Goal: Find specific page/section: Find specific page/section

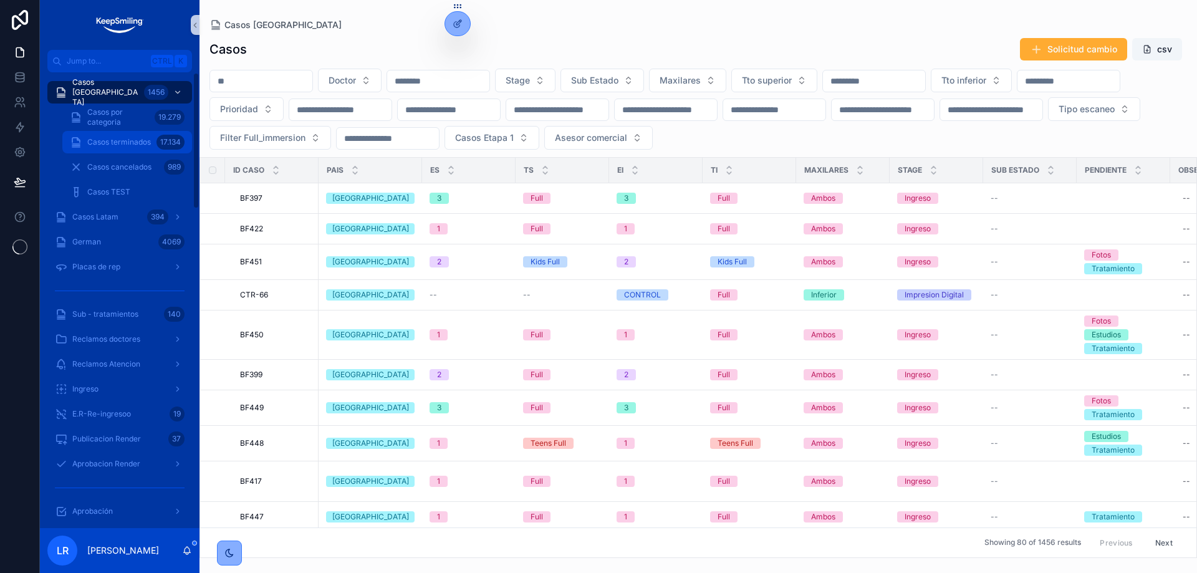
click at [118, 141] on span "Casos terminados" at bounding box center [119, 142] width 64 height 10
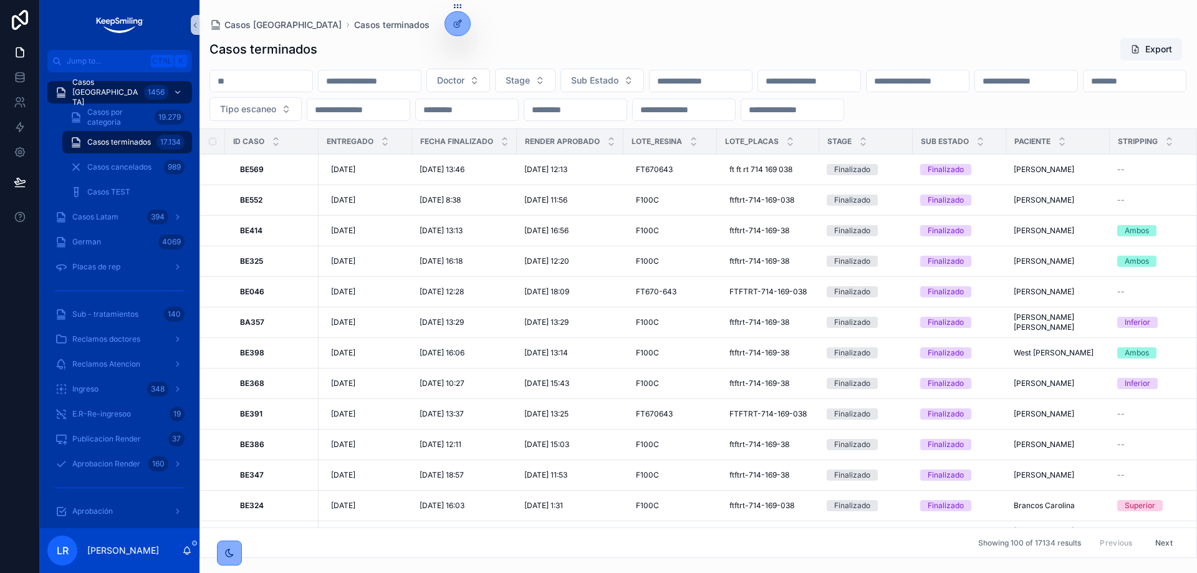
click at [271, 79] on input "scrollable content" at bounding box center [261, 80] width 102 height 17
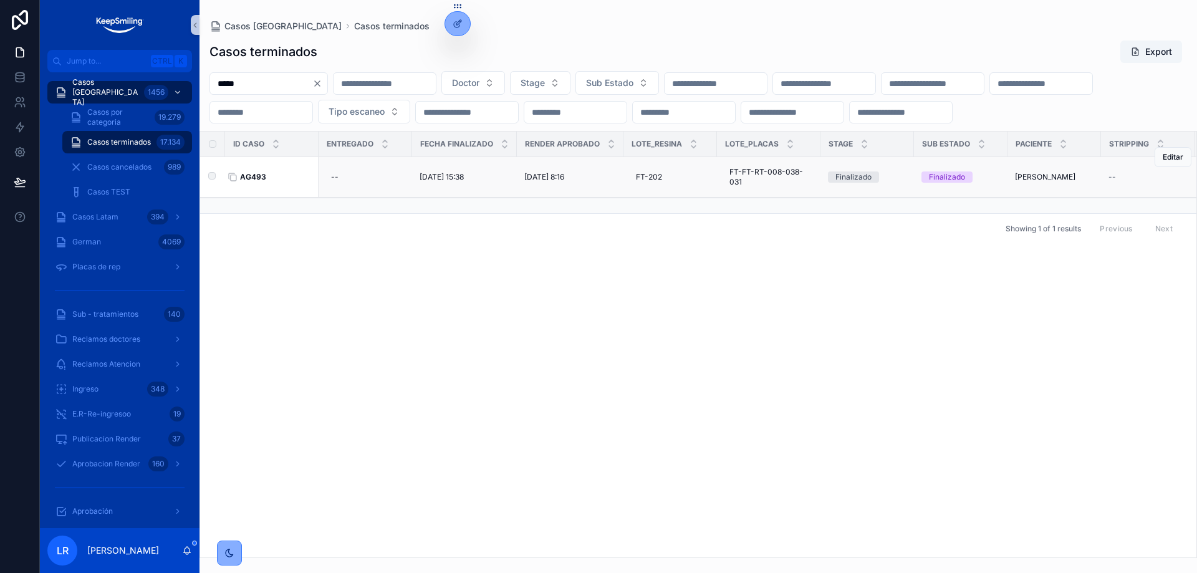
type input "*****"
click at [258, 181] on strong "AG493" at bounding box center [253, 176] width 26 height 9
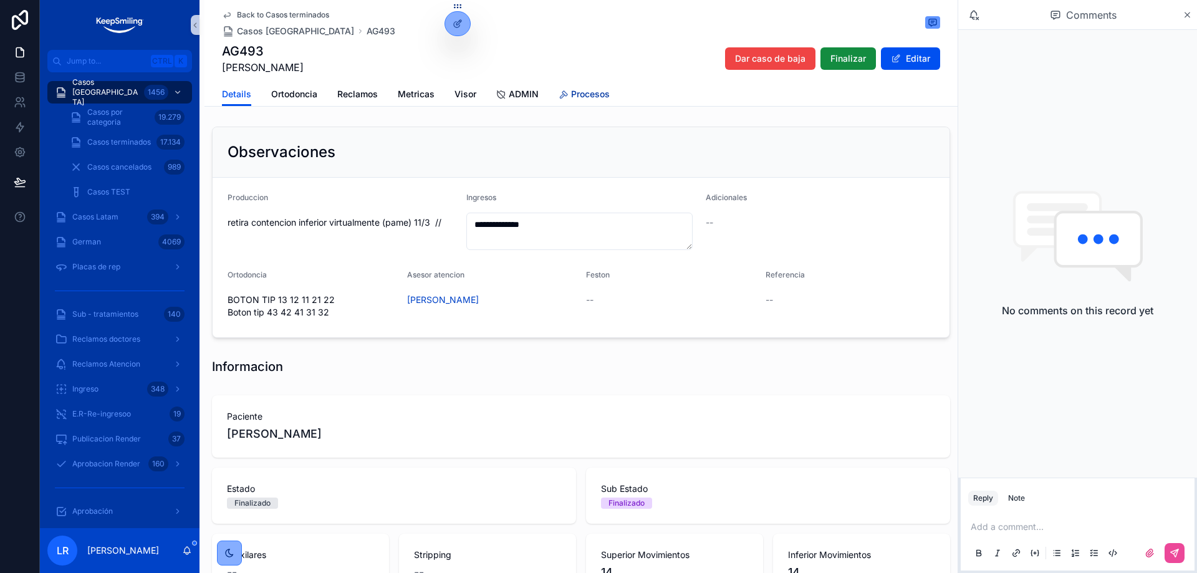
click at [576, 92] on span "Procesos" at bounding box center [590, 94] width 39 height 12
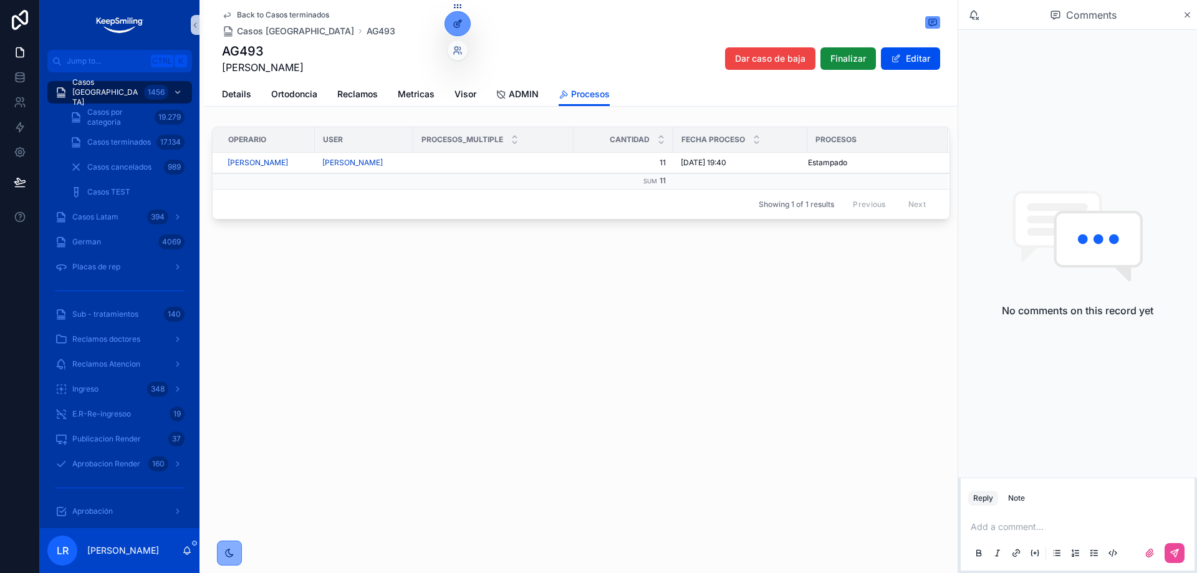
click at [458, 31] on div at bounding box center [457, 24] width 25 height 24
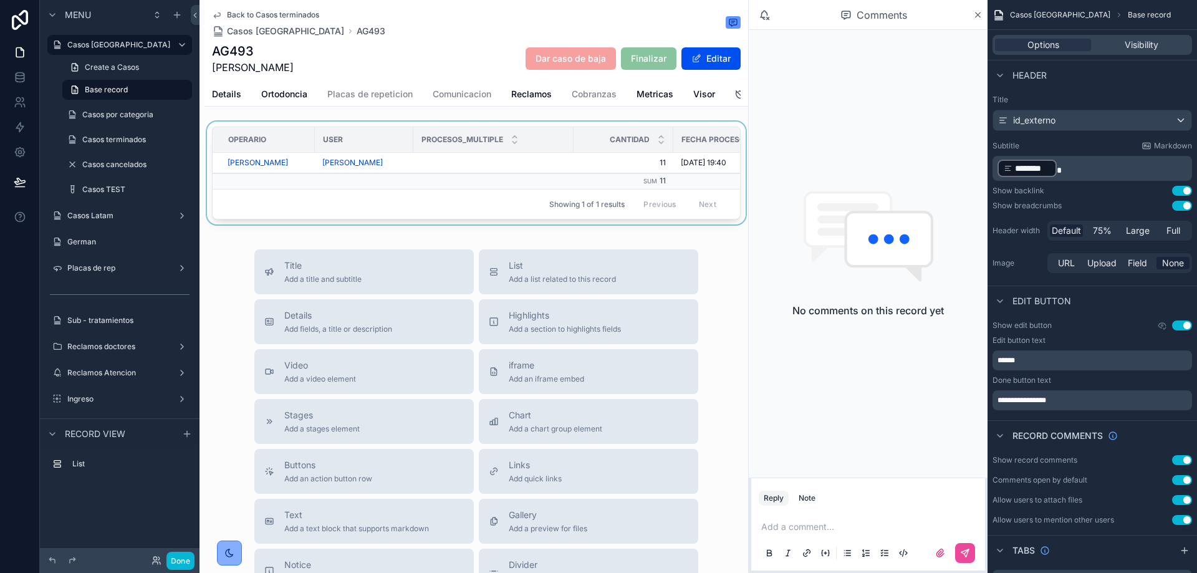
drag, startPoint x: 467, startPoint y: 232, endPoint x: 516, endPoint y: 230, distance: 48.7
click at [516, 230] on div "scrollable content" at bounding box center [477, 176] width 544 height 108
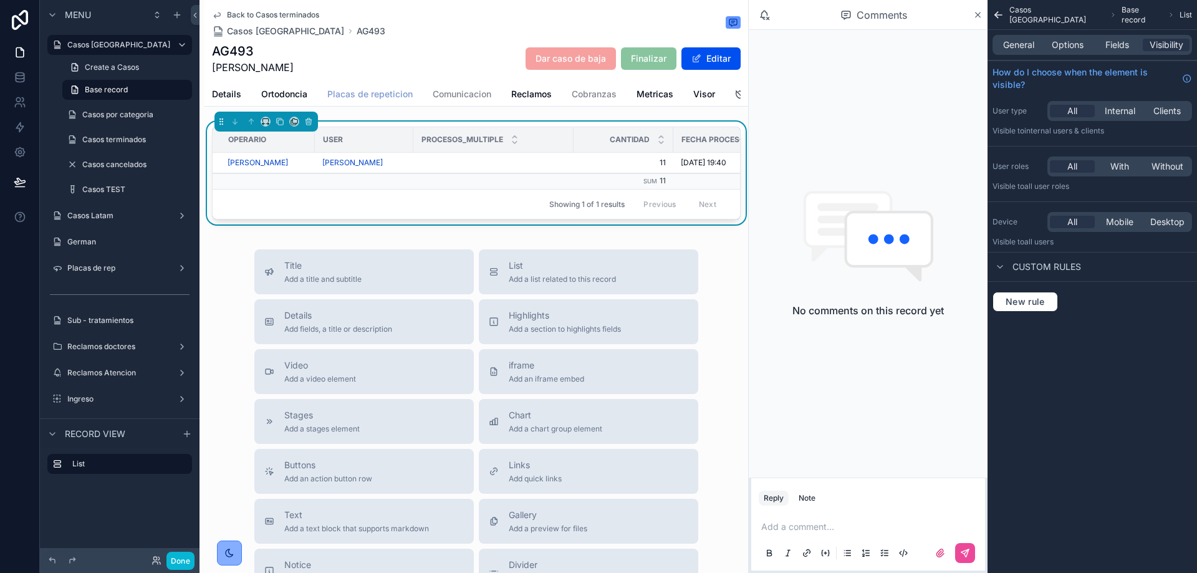
click at [404, 99] on span "Placas de repeticion" at bounding box center [369, 94] width 85 height 12
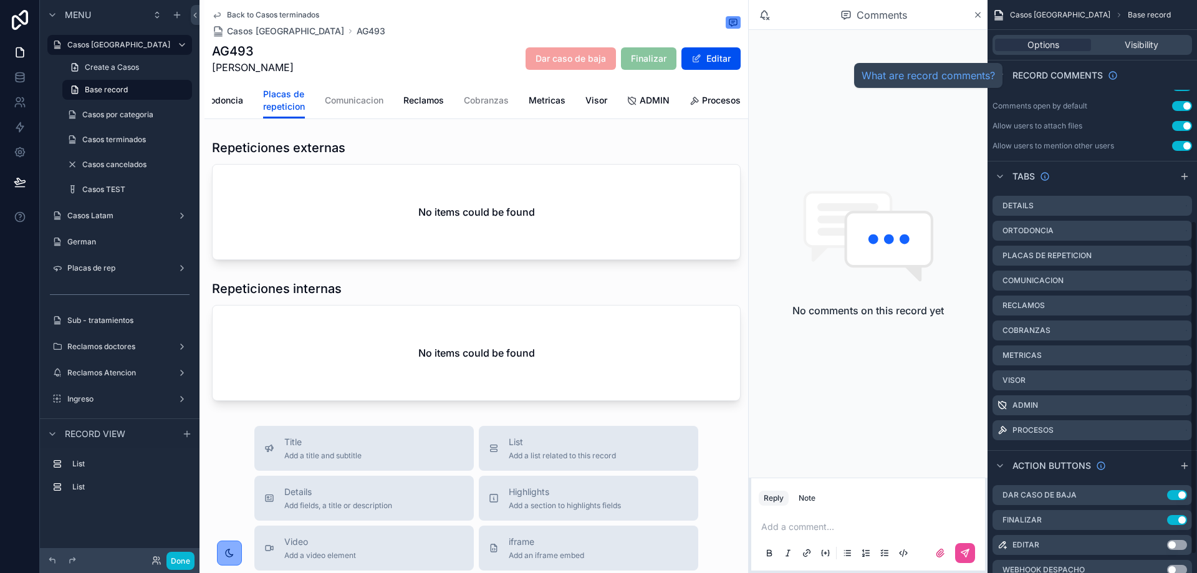
scroll to position [411, 0]
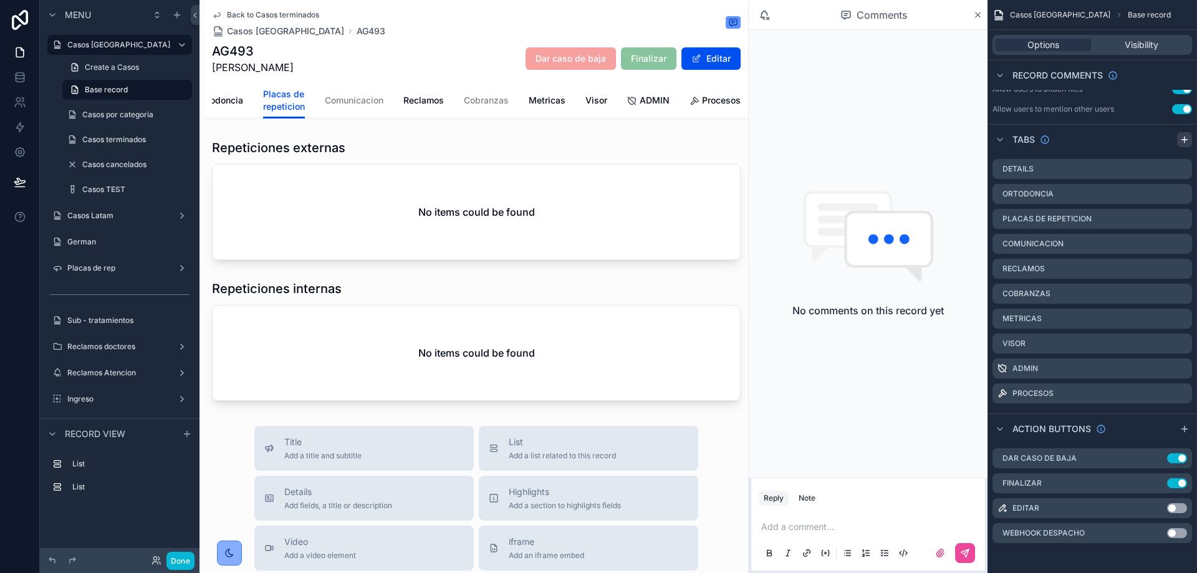
click at [1189, 138] on icon "scrollable content" at bounding box center [1185, 140] width 10 height 10
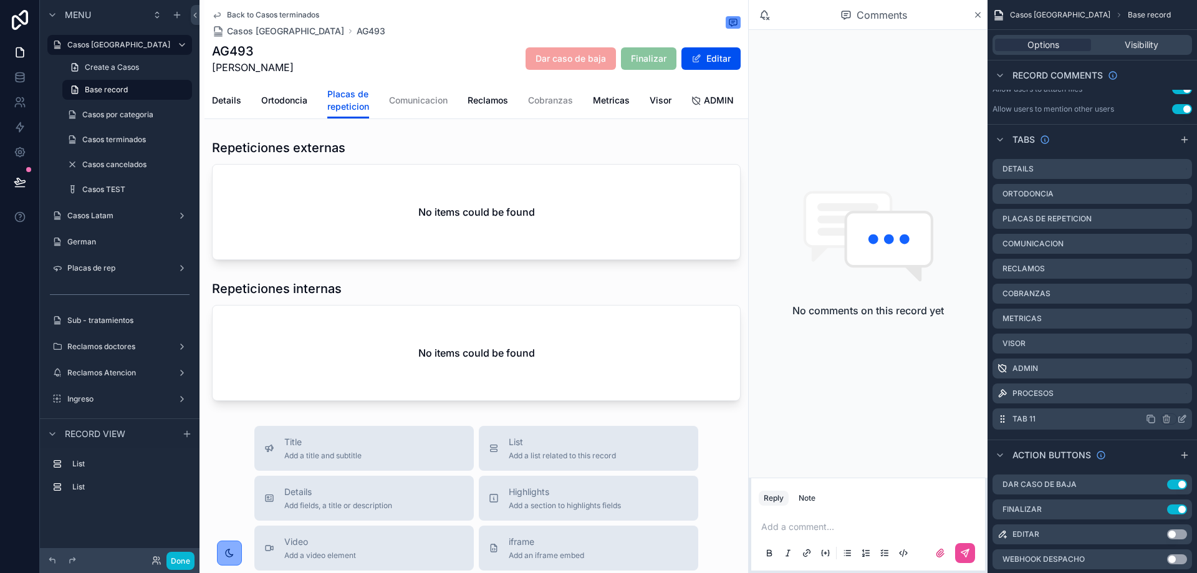
click at [1185, 417] on icon "scrollable content" at bounding box center [1184, 416] width 1 height 1
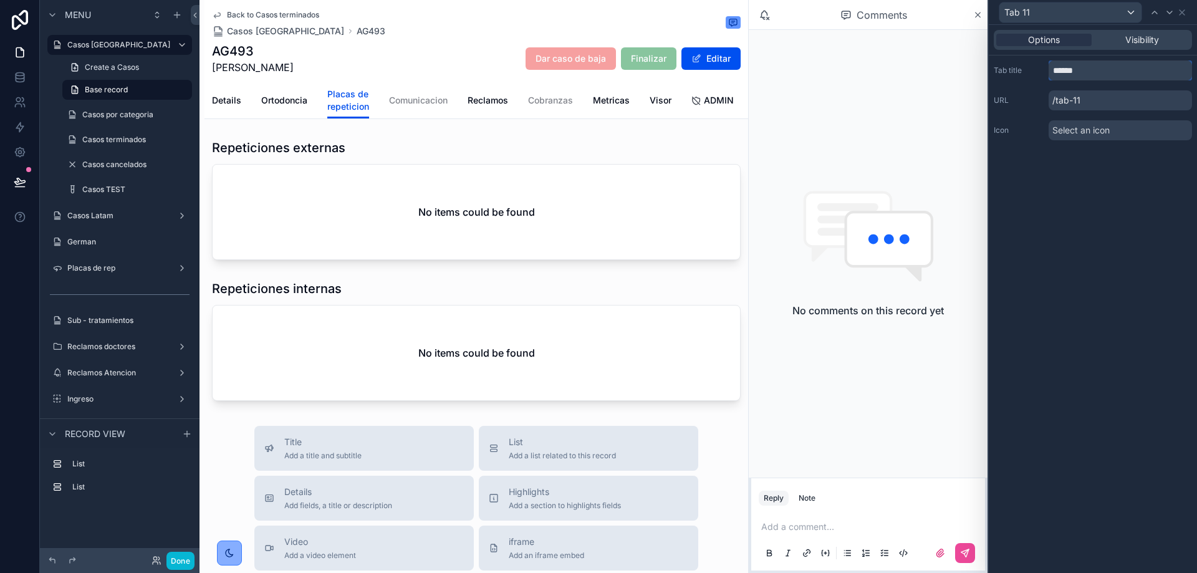
drag, startPoint x: 1096, startPoint y: 75, endPoint x: 1004, endPoint y: 65, distance: 92.8
click at [1004, 65] on div "Tab title ******" at bounding box center [1093, 70] width 198 height 20
type input "****"
click at [1093, 99] on p "/tab-11" at bounding box center [1120, 100] width 143 height 20
click at [1098, 130] on span "Select an icon" at bounding box center [1081, 130] width 57 height 12
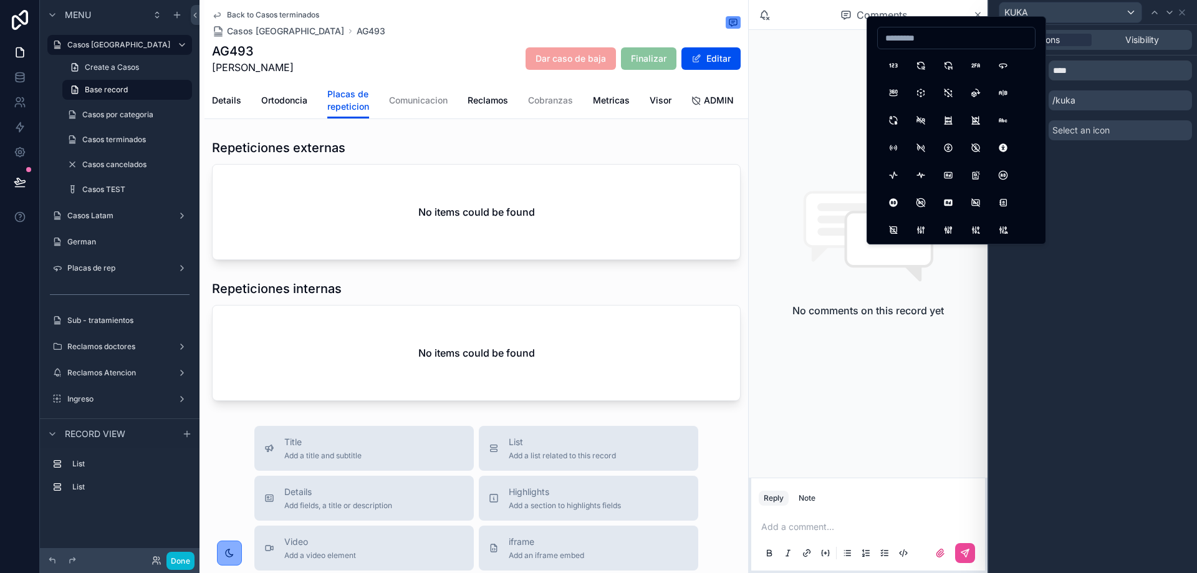
click at [904, 43] on input at bounding box center [956, 37] width 157 height 17
drag, startPoint x: 932, startPoint y: 44, endPoint x: 871, endPoint y: 36, distance: 61.7
click at [871, 36] on div "********" at bounding box center [957, 130] width 180 height 228
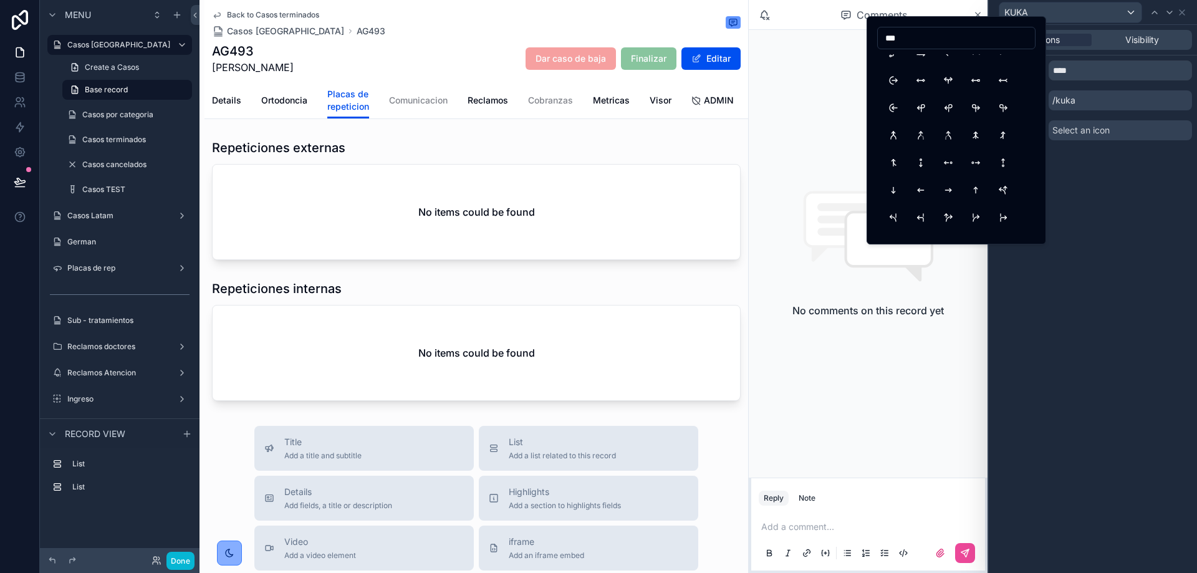
drag, startPoint x: 913, startPoint y: 43, endPoint x: 877, endPoint y: 37, distance: 36.7
click at [877, 37] on div "***" at bounding box center [957, 130] width 180 height 228
type input "*****"
click at [894, 67] on button "Robot" at bounding box center [893, 65] width 22 height 22
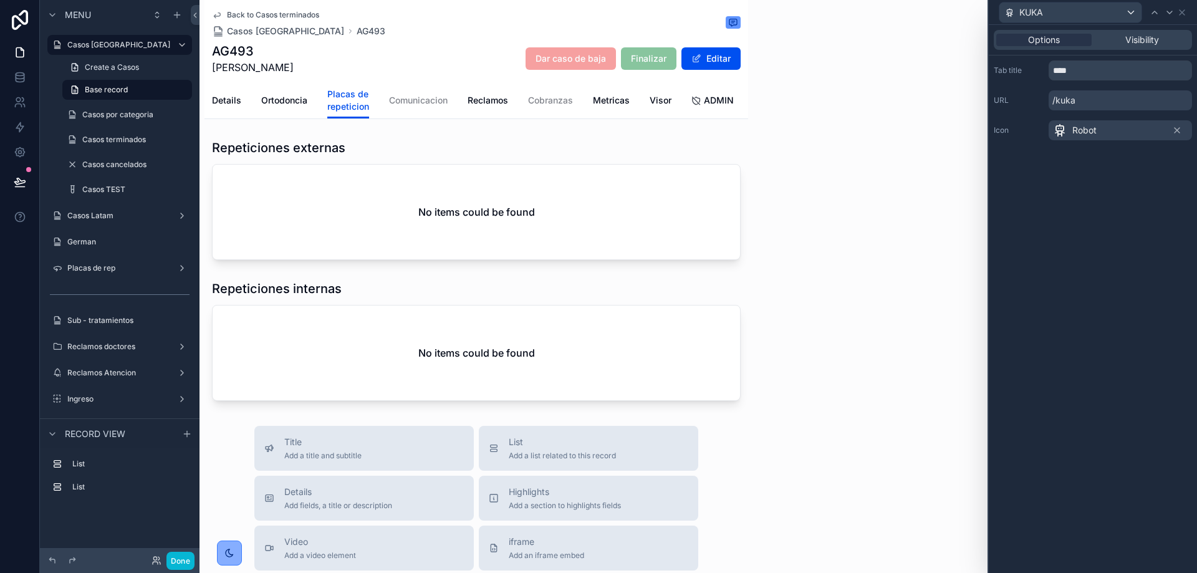
click at [1055, 201] on div "Options Visibility Tab title **** URL /kuka Icon Robot" at bounding box center [1093, 299] width 208 height 548
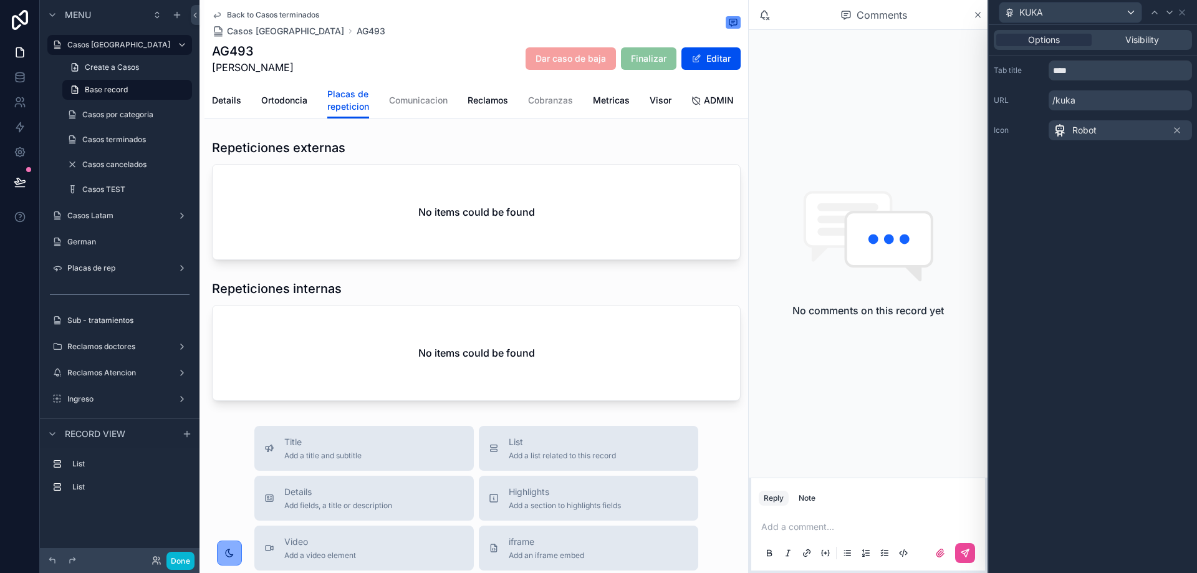
click at [987, 12] on div "Comments" at bounding box center [868, 15] width 239 height 30
click at [975, 12] on icon "scrollable content" at bounding box center [978, 15] width 9 height 10
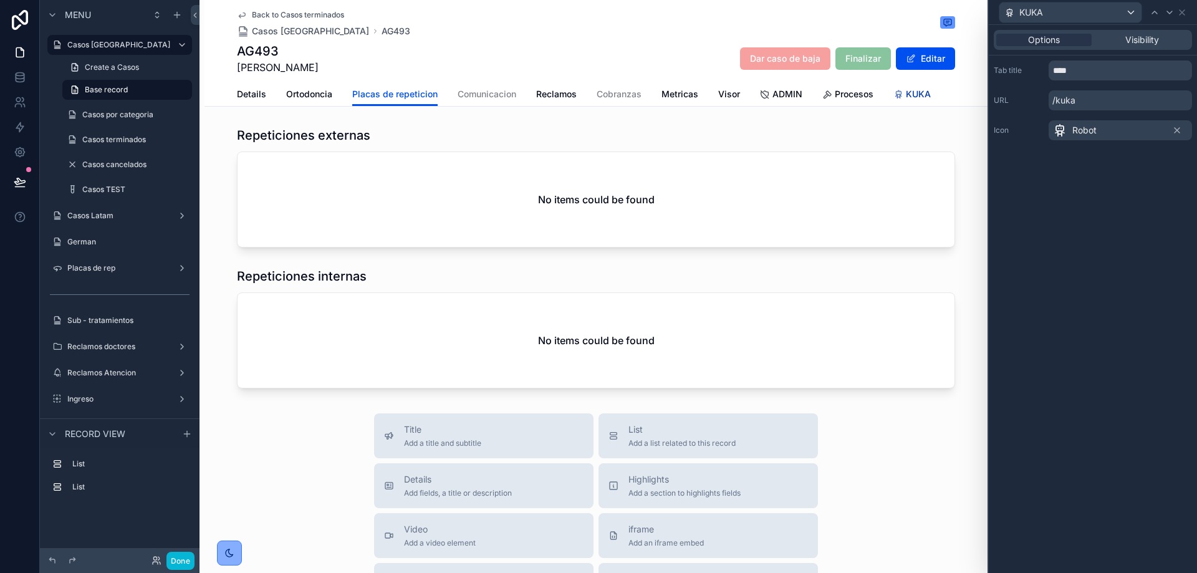
click at [906, 96] on span "KUKA" at bounding box center [918, 94] width 25 height 12
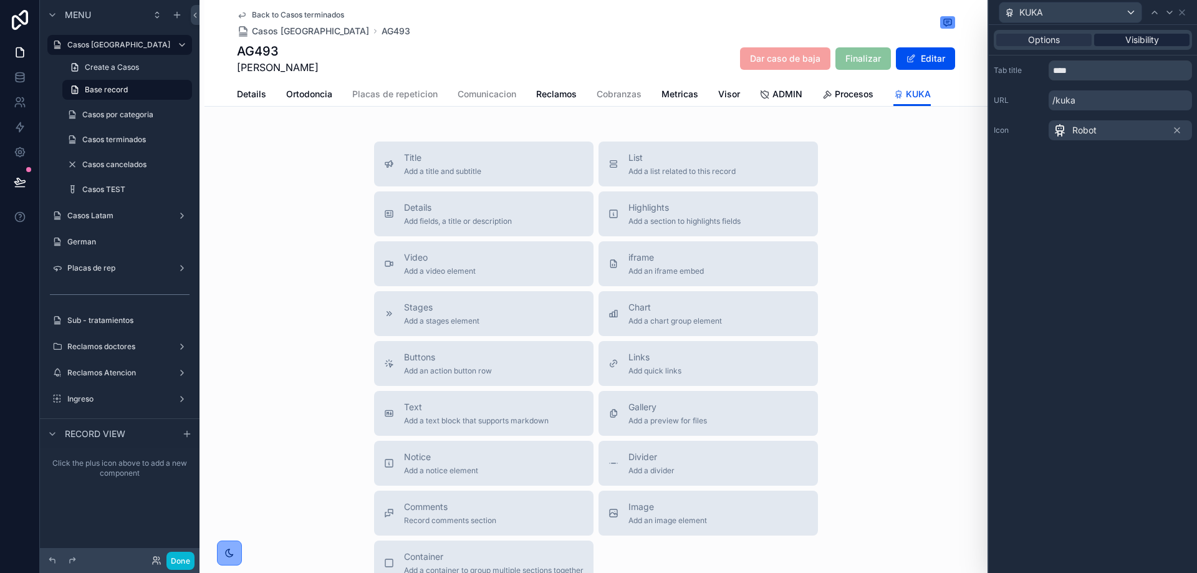
click at [1139, 42] on span "Visibility" at bounding box center [1143, 40] width 34 height 12
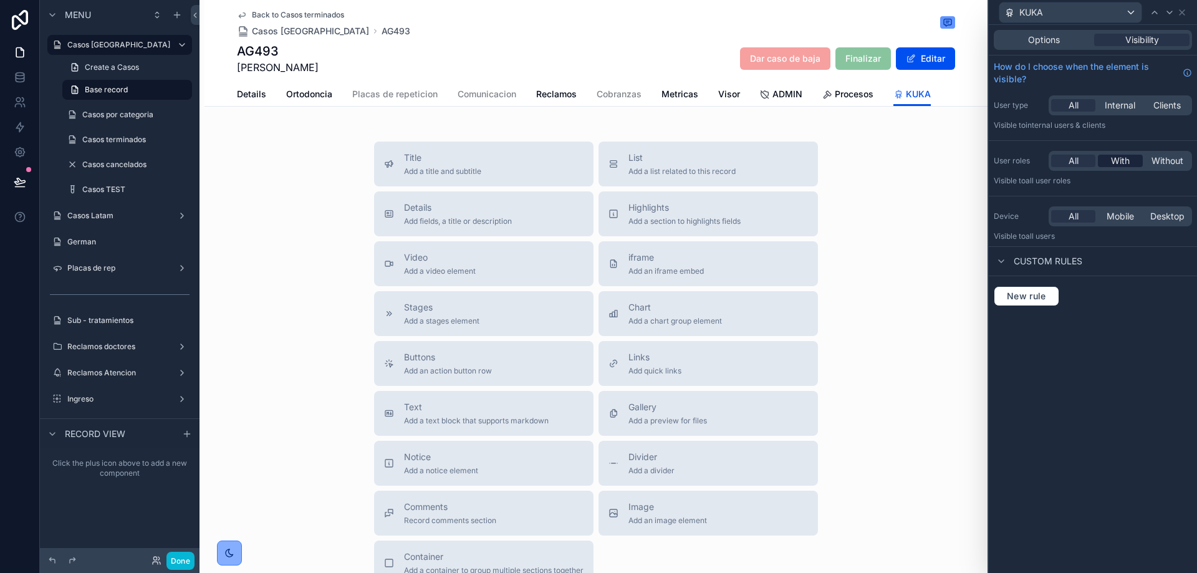
click at [1118, 163] on span "With" at bounding box center [1120, 161] width 19 height 12
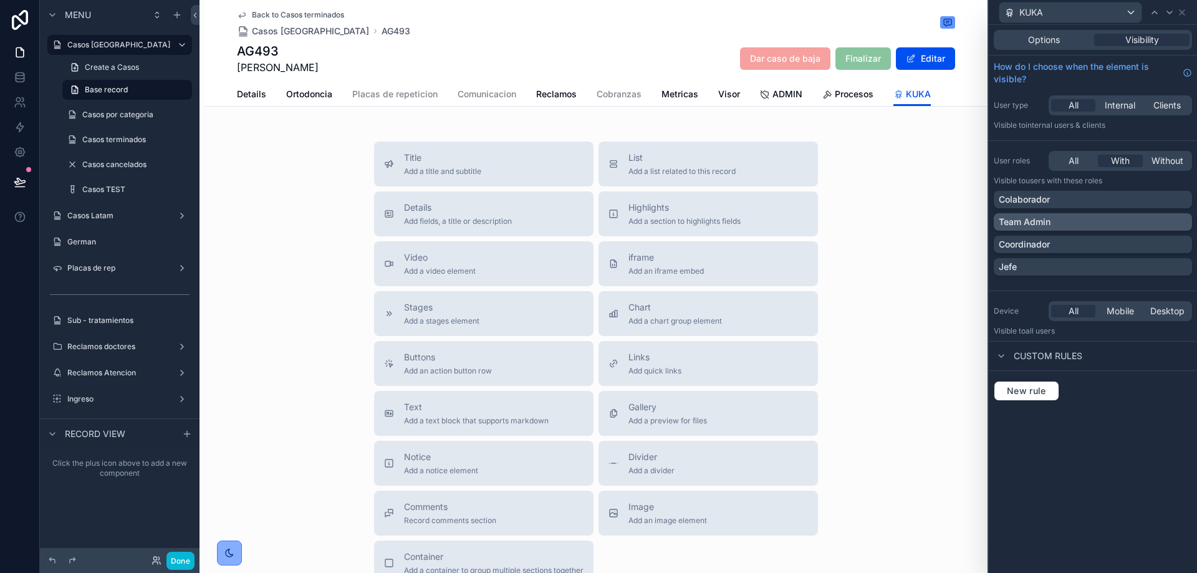
click at [1030, 219] on p "Team Admin" at bounding box center [1025, 222] width 52 height 12
click at [1139, 458] on div "Options Visibility How do I choose when the element is visible? User type All I…" at bounding box center [1093, 299] width 208 height 548
click at [668, 161] on span "List" at bounding box center [682, 158] width 107 height 12
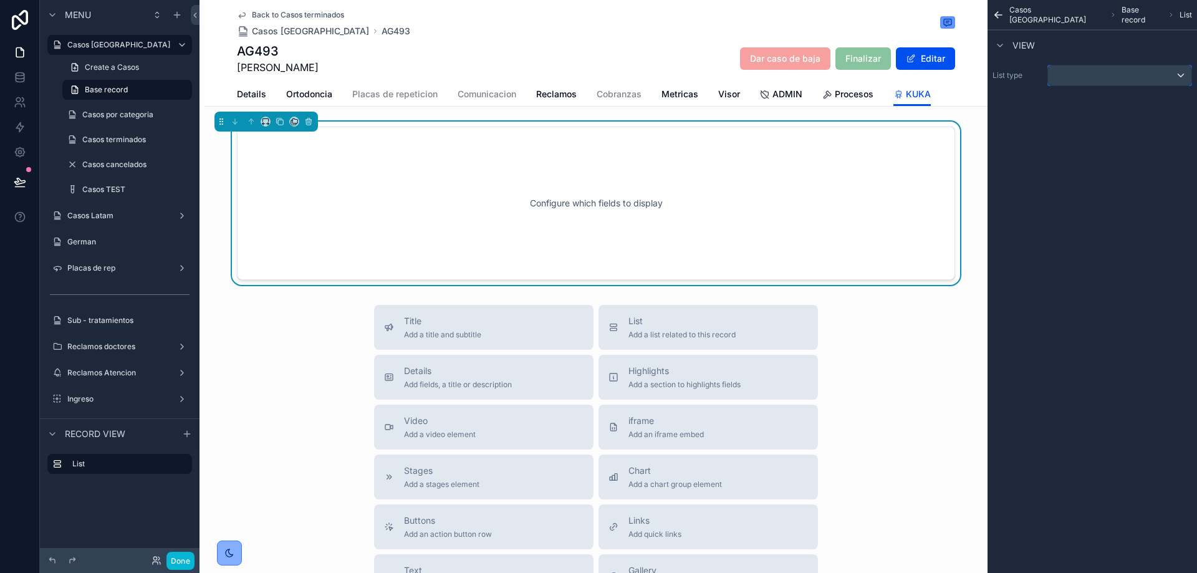
click at [1066, 75] on div "scrollable content" at bounding box center [1119, 75] width 143 height 20
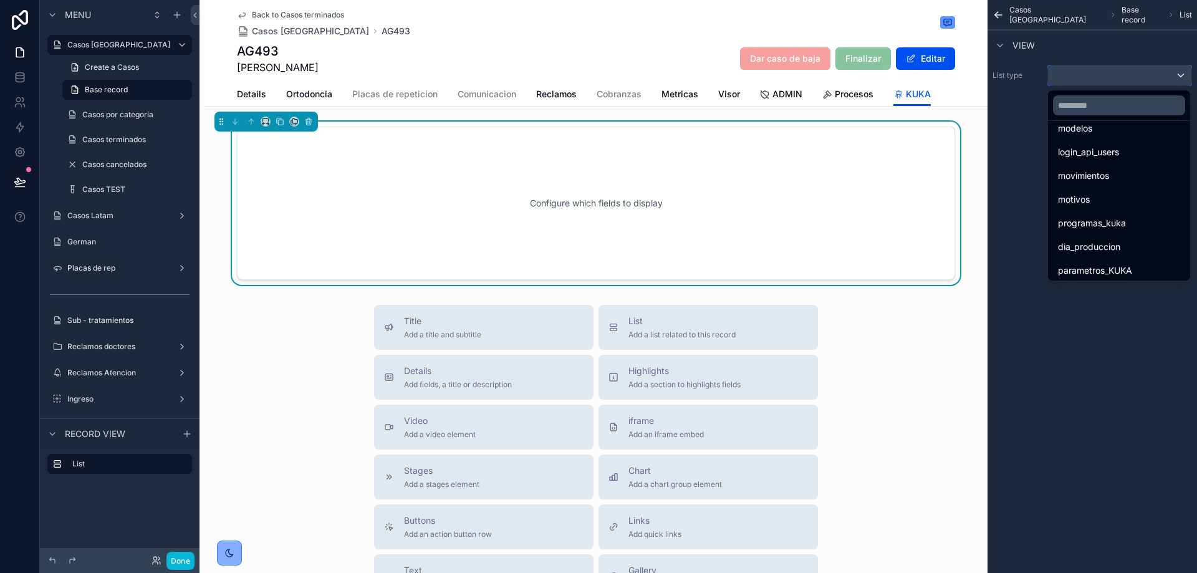
scroll to position [766, 0]
click at [1100, 214] on span "programas_kuka" at bounding box center [1092, 219] width 68 height 15
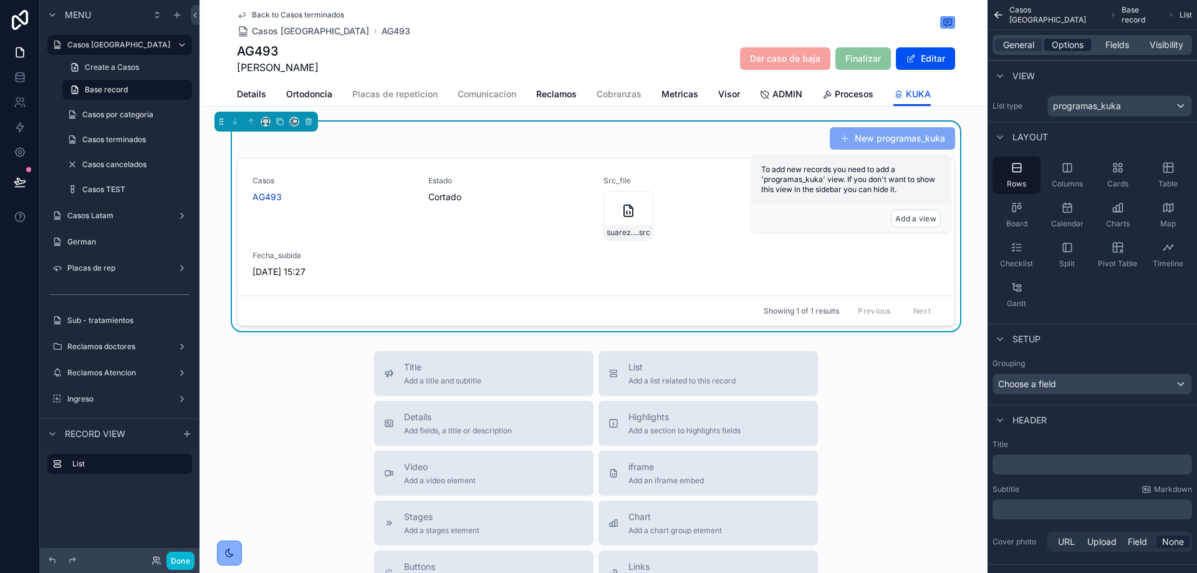
click at [1071, 39] on span "Options" at bounding box center [1068, 45] width 32 height 12
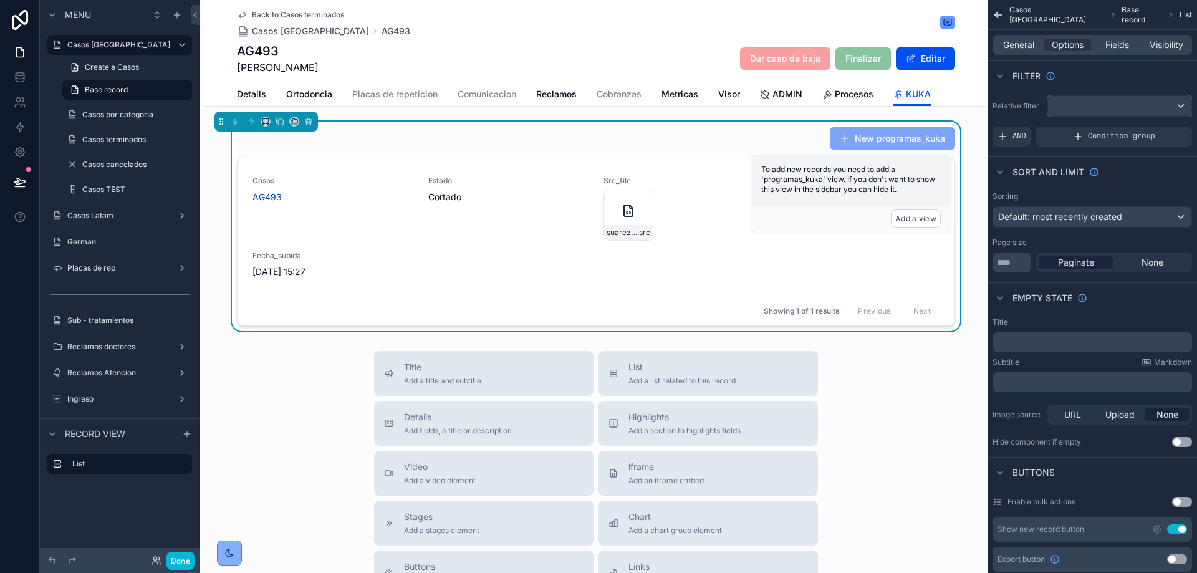
click at [1090, 109] on div "scrollable content" at bounding box center [1119, 106] width 143 height 20
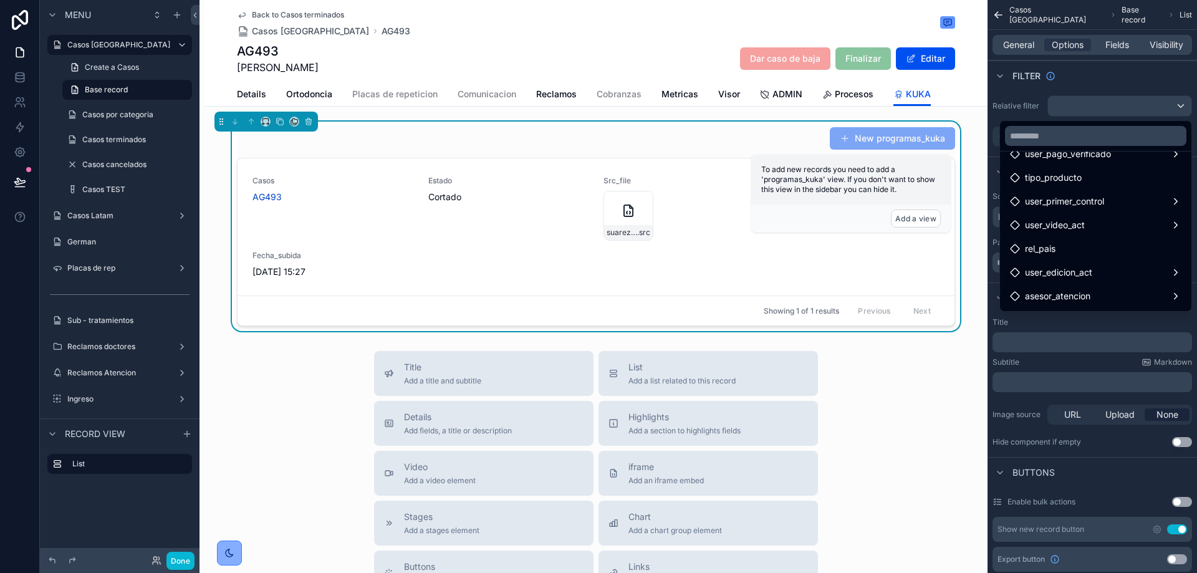
scroll to position [818, 0]
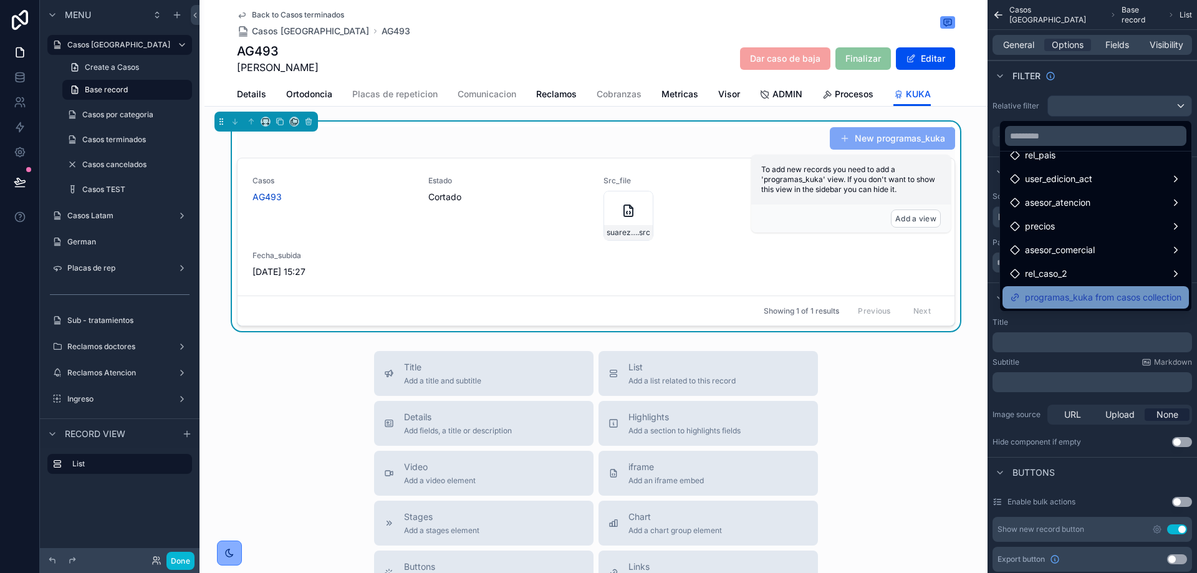
click at [1075, 304] on span "programas_kuka from casos collection" at bounding box center [1103, 297] width 157 height 15
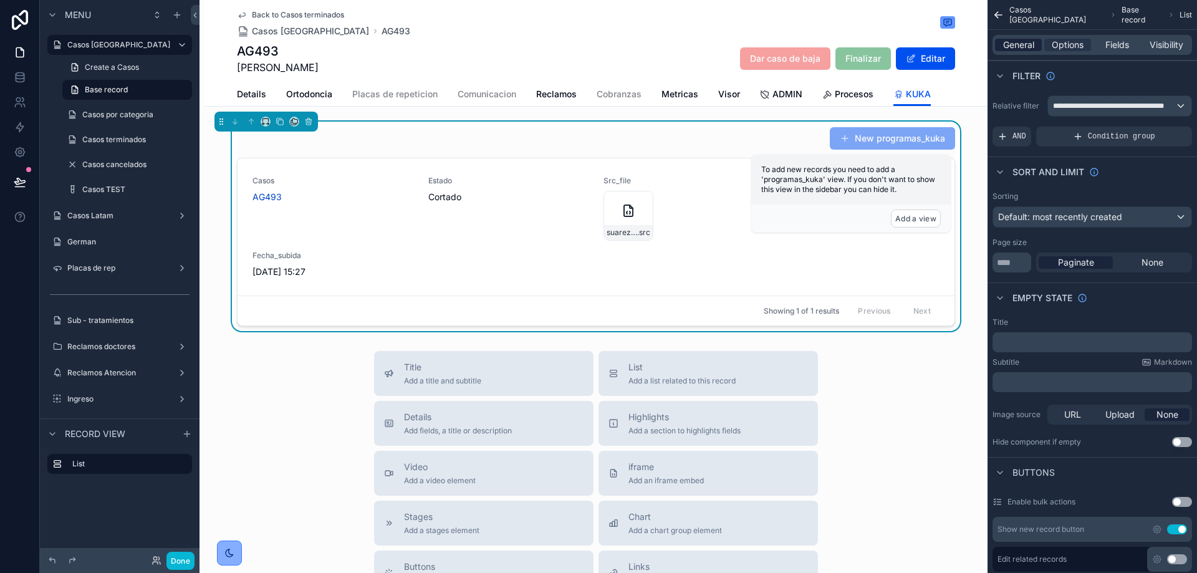
click at [1023, 39] on span "General" at bounding box center [1018, 45] width 31 height 12
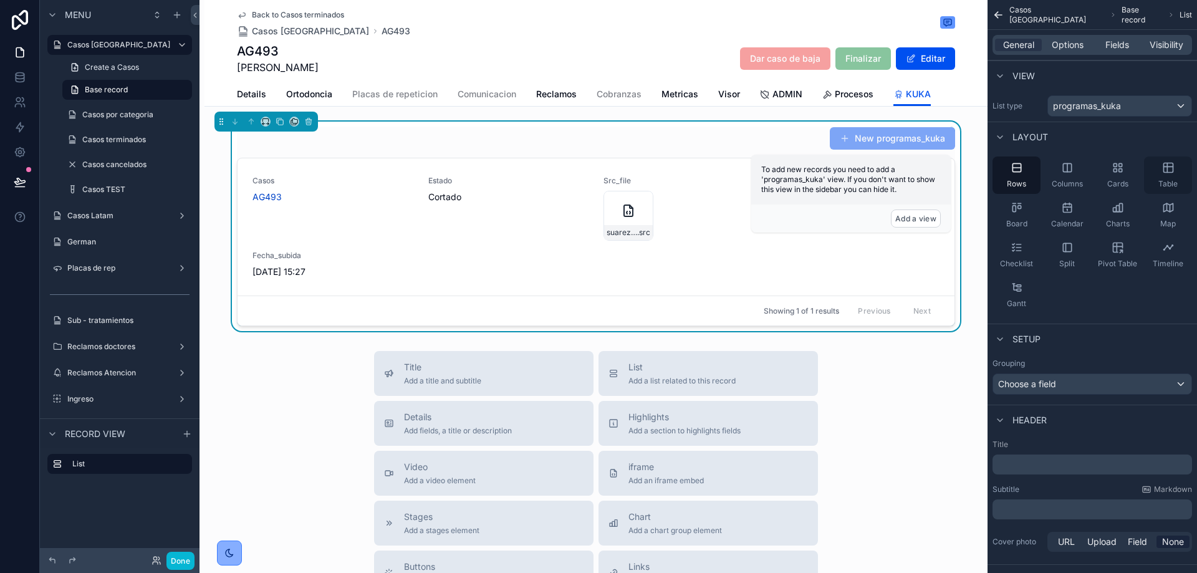
click at [1167, 166] on icon "scrollable content" at bounding box center [1167, 167] width 0 height 9
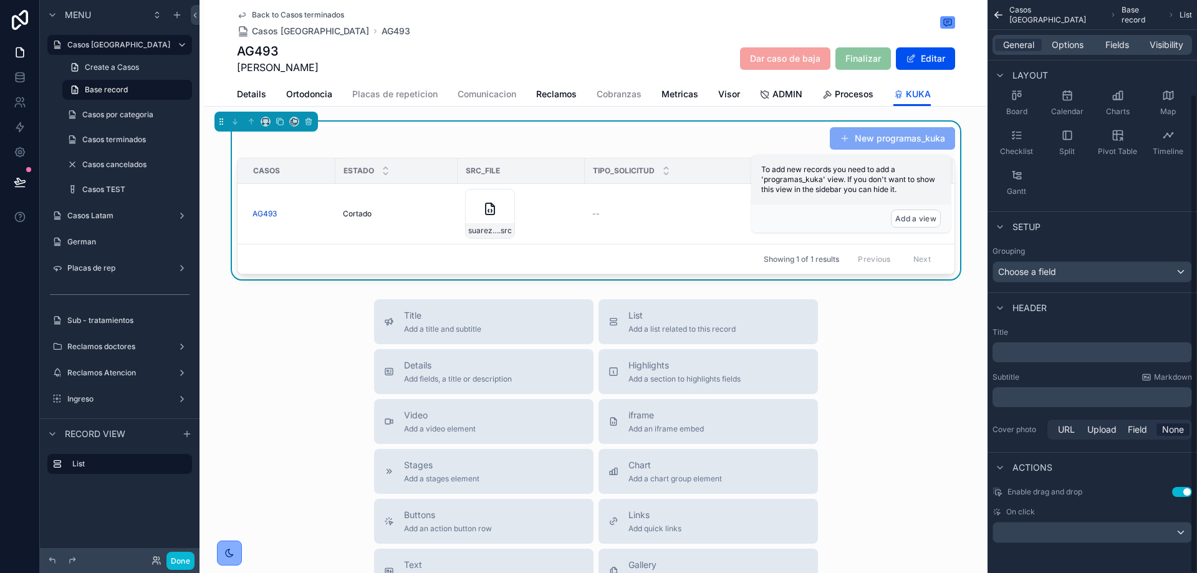
scroll to position [0, 0]
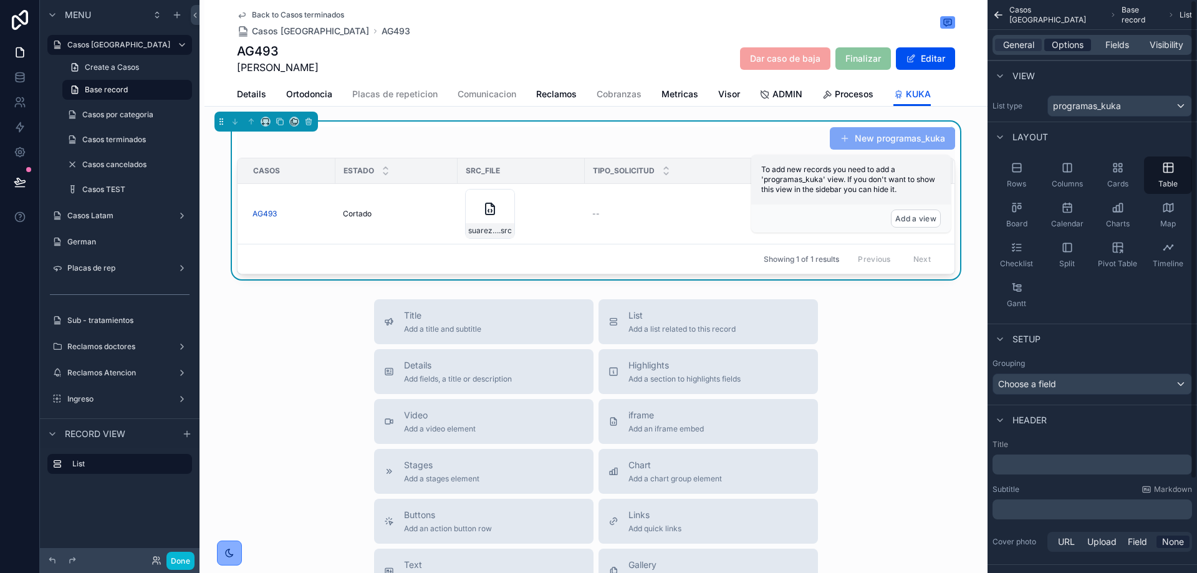
click at [1064, 46] on span "Options" at bounding box center [1068, 45] width 32 height 12
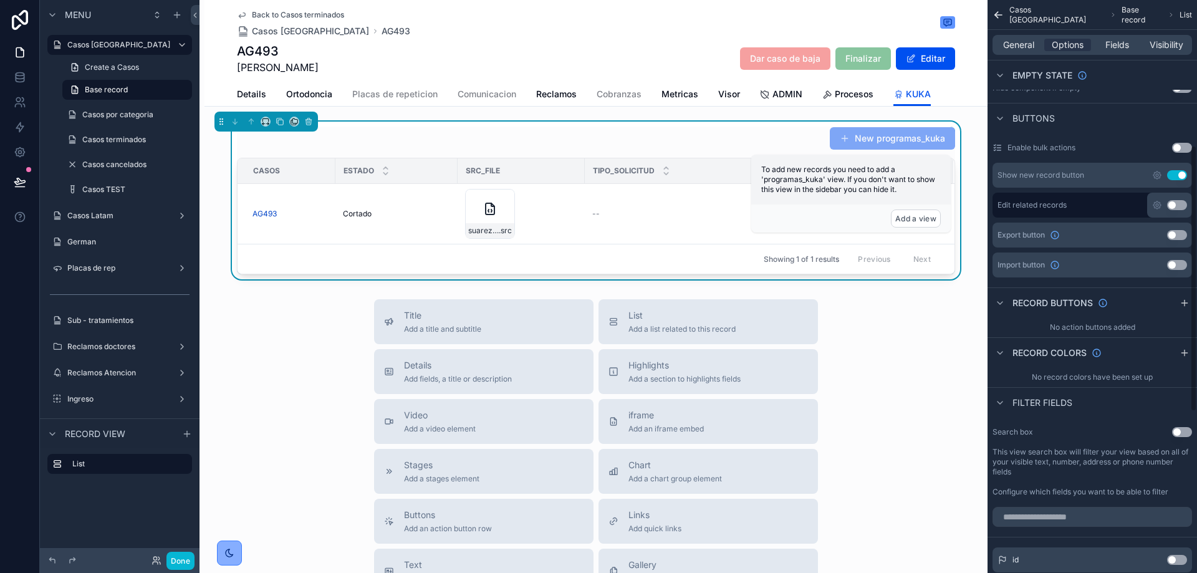
scroll to position [312, 0]
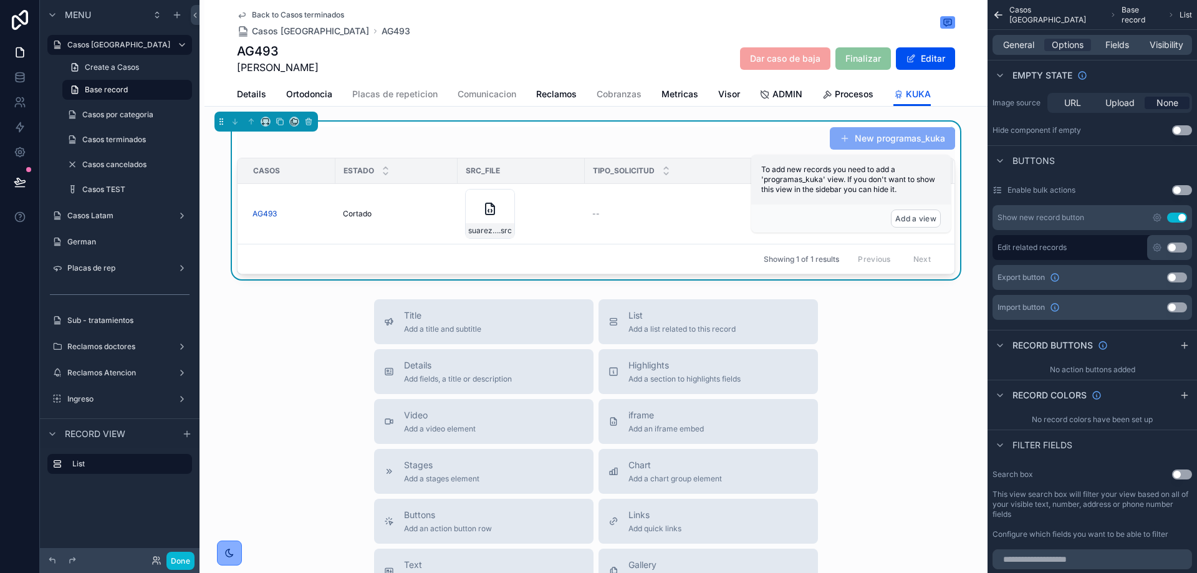
click at [1180, 219] on button "Use setting" at bounding box center [1177, 218] width 20 height 10
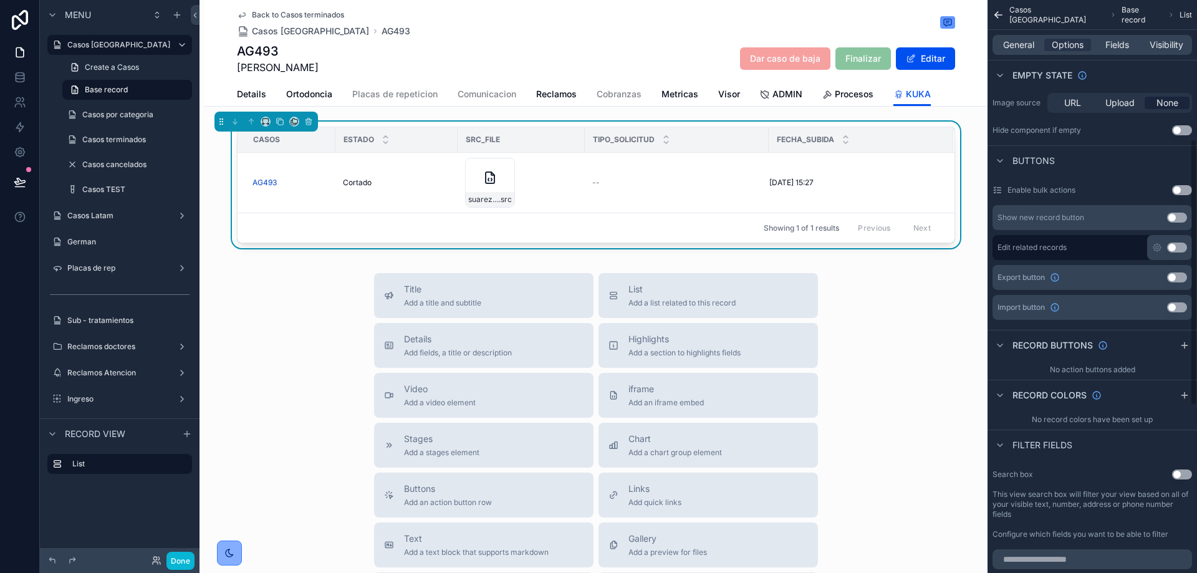
scroll to position [0, 0]
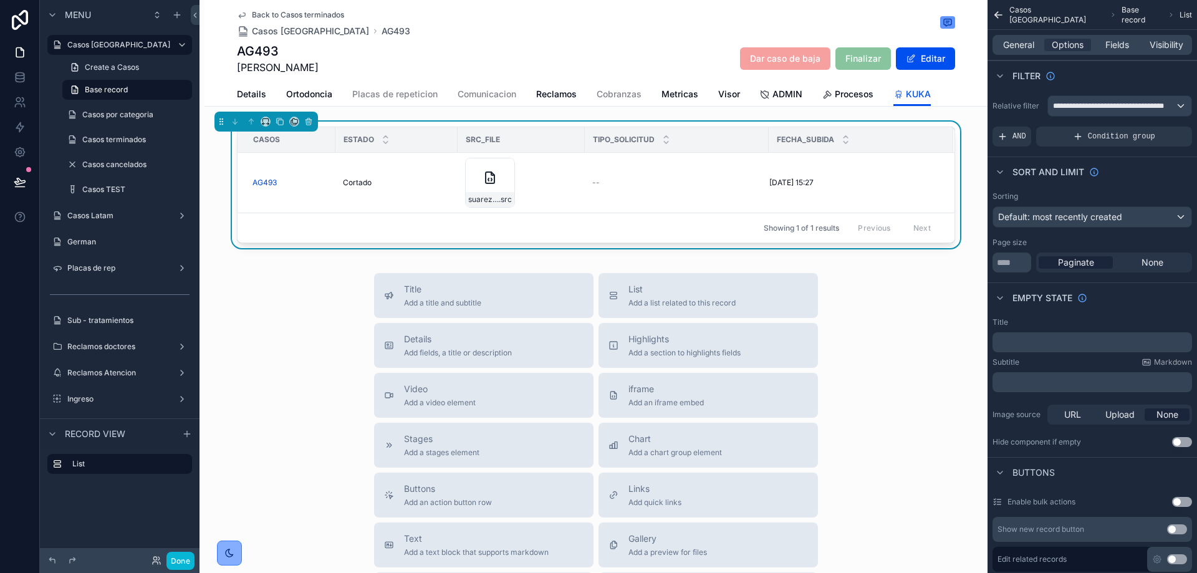
click at [1106, 38] on div "General Options Fields Visibility" at bounding box center [1093, 45] width 200 height 20
click at [1109, 49] on span "Fields" at bounding box center [1118, 45] width 24 height 12
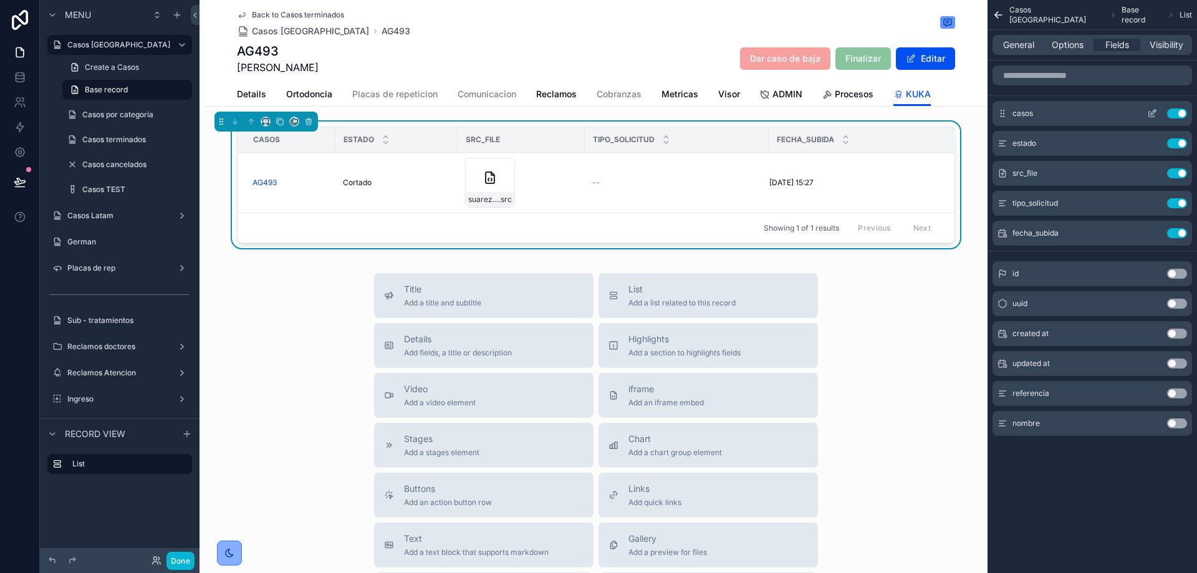
click at [1179, 114] on button "Use setting" at bounding box center [1177, 114] width 20 height 10
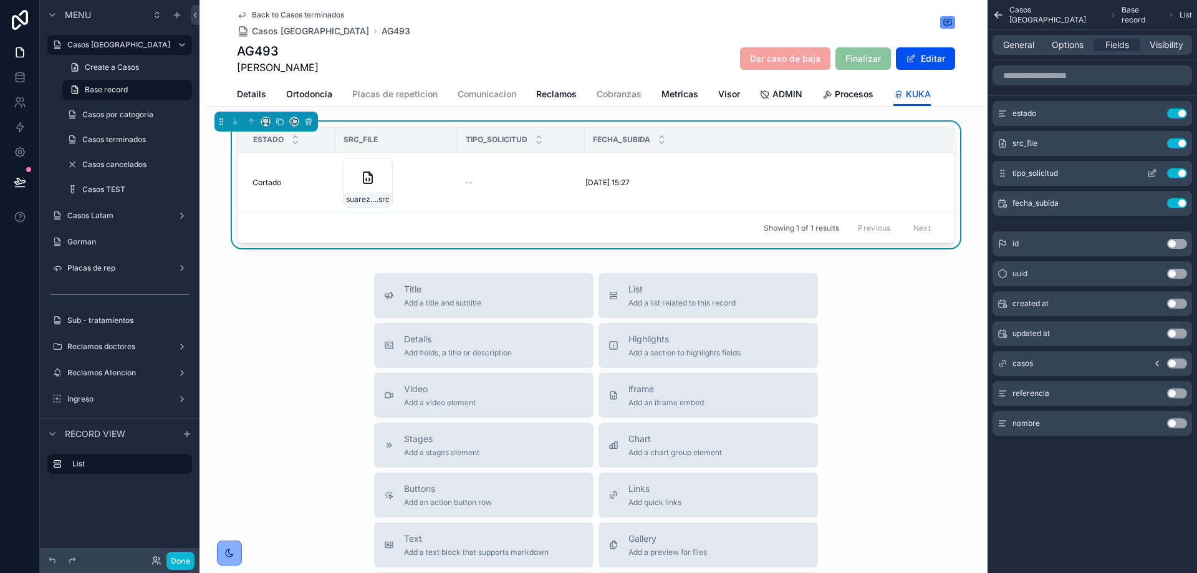
click at [1181, 175] on button "Use setting" at bounding box center [1177, 173] width 20 height 10
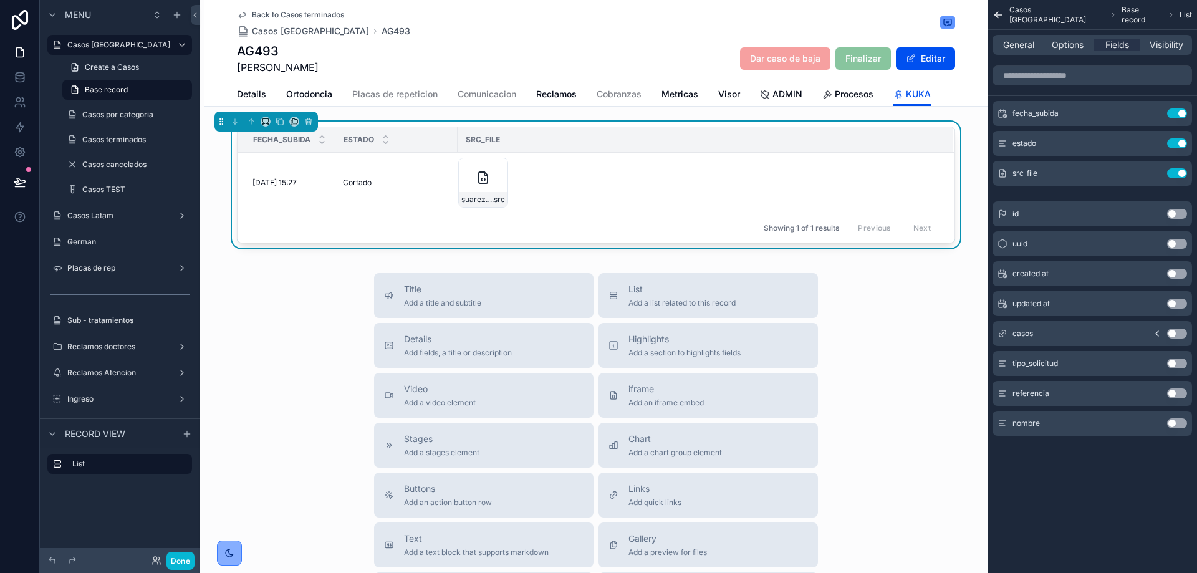
click at [884, 352] on div "Title Add a title and subtitle List Add a list related to this record Details A…" at bounding box center [596, 495] width 783 height 444
click at [1171, 425] on button "Use setting" at bounding box center [1177, 423] width 20 height 10
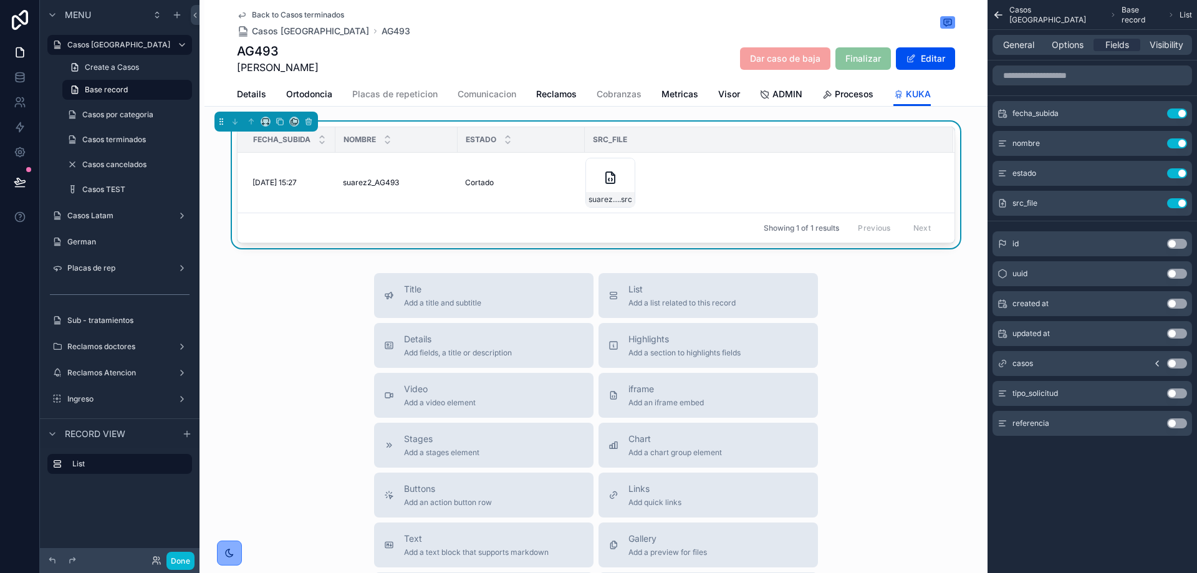
click at [1002, 423] on icon "scrollable content" at bounding box center [1002, 423] width 4 height 0
click at [1177, 427] on button "Use setting" at bounding box center [1177, 423] width 20 height 10
click at [1068, 39] on span "Options" at bounding box center [1068, 45] width 32 height 12
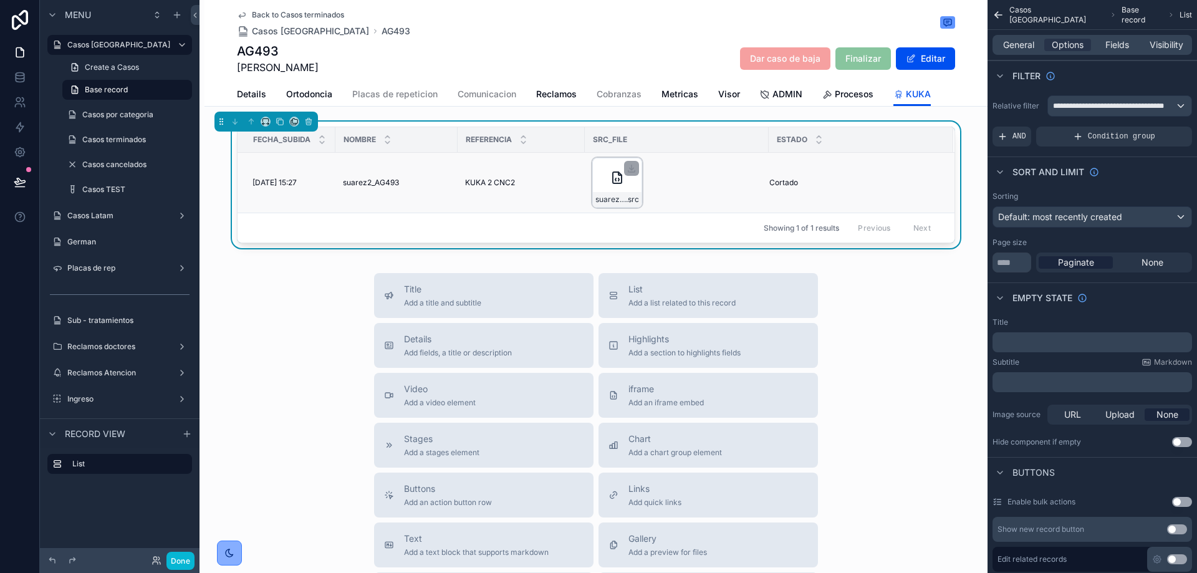
click at [610, 181] on icon "scrollable content" at bounding box center [617, 177] width 15 height 15
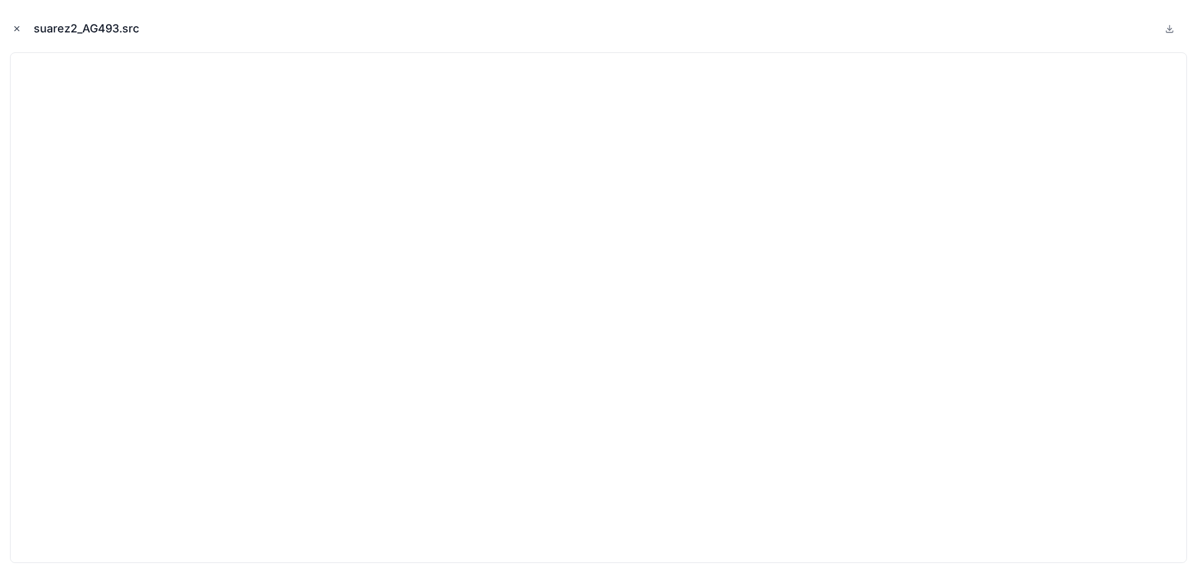
click at [20, 24] on icon "Close modal" at bounding box center [16, 28] width 9 height 9
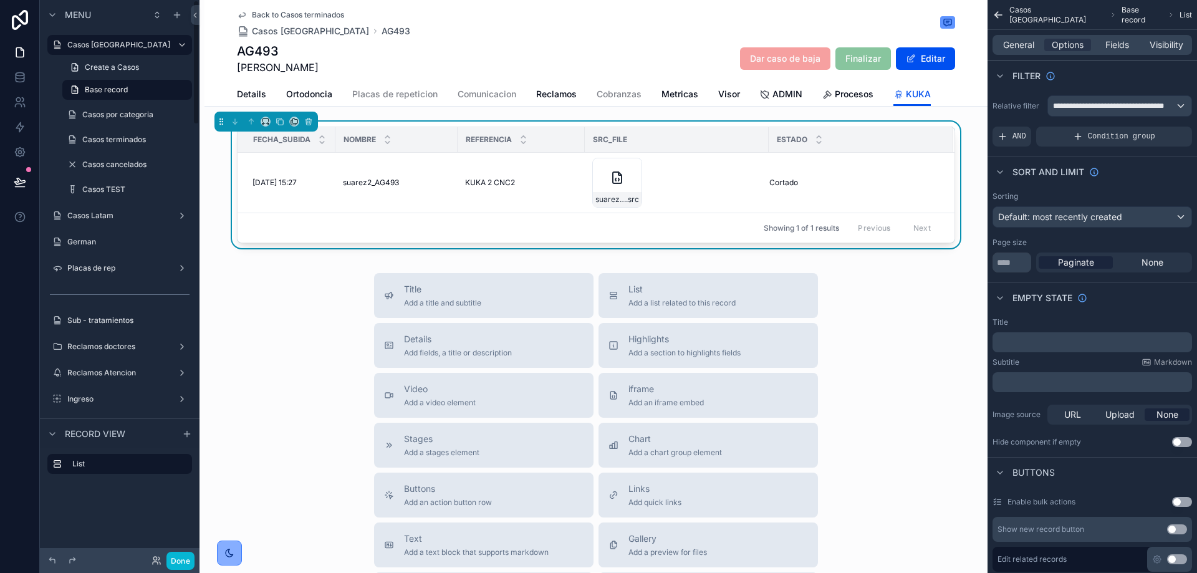
click at [900, 340] on div "Title Add a title and subtitle List Add a list related to this record Details A…" at bounding box center [596, 495] width 783 height 444
click at [897, 341] on div "Title Add a title and subtitle List Add a list related to this record Details A…" at bounding box center [596, 495] width 783 height 444
click at [889, 294] on div "Title Add a title and subtitle List Add a list related to this record Details A…" at bounding box center [596, 495] width 783 height 444
click at [960, 364] on div "Title Add a title and subtitle List Add a list related to this record Details A…" at bounding box center [596, 495] width 783 height 444
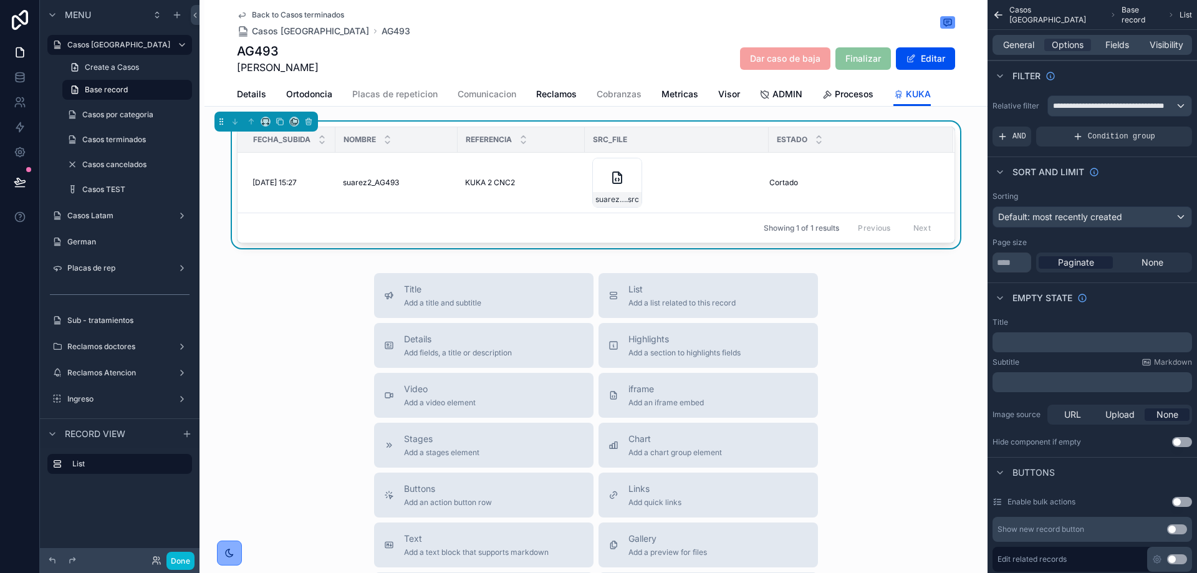
click at [867, 319] on div "Title Add a title and subtitle List Add a list related to this record Details A…" at bounding box center [596, 495] width 783 height 444
click at [915, 383] on div "Title Add a title and subtitle List Add a list related to this record Details A…" at bounding box center [596, 495] width 783 height 444
click at [906, 302] on div "Title Add a title and subtitle List Add a list related to this record Details A…" at bounding box center [596, 495] width 783 height 444
click at [289, 12] on span "Back to Casos terminados" at bounding box center [298, 15] width 92 height 10
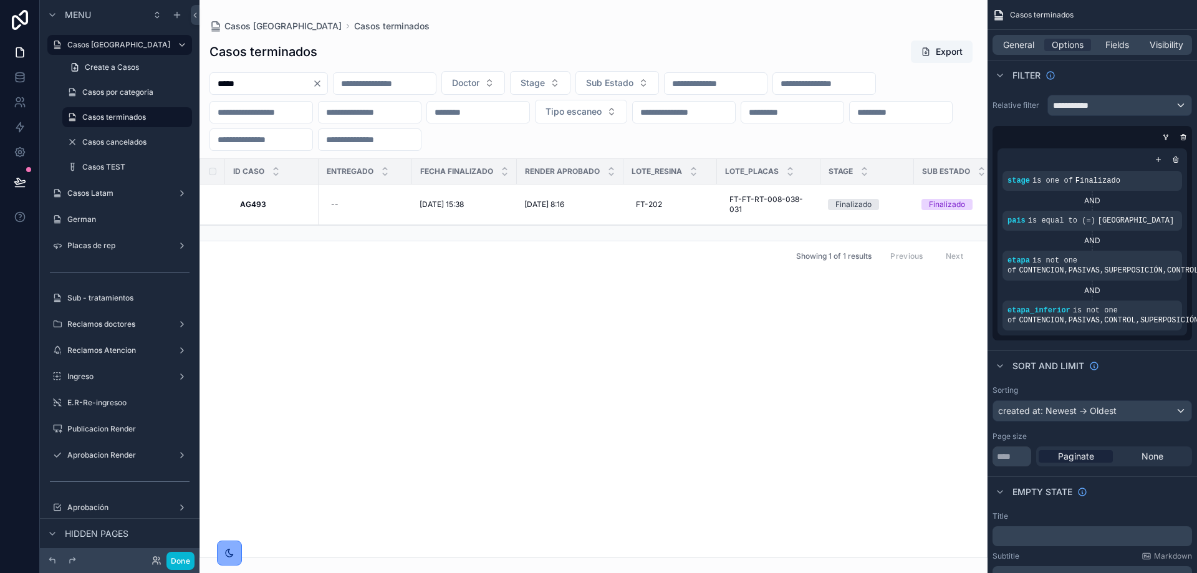
click at [442, 549] on div "scrollable content" at bounding box center [594, 286] width 788 height 573
click at [1116, 46] on span "Fields" at bounding box center [1118, 45] width 24 height 12
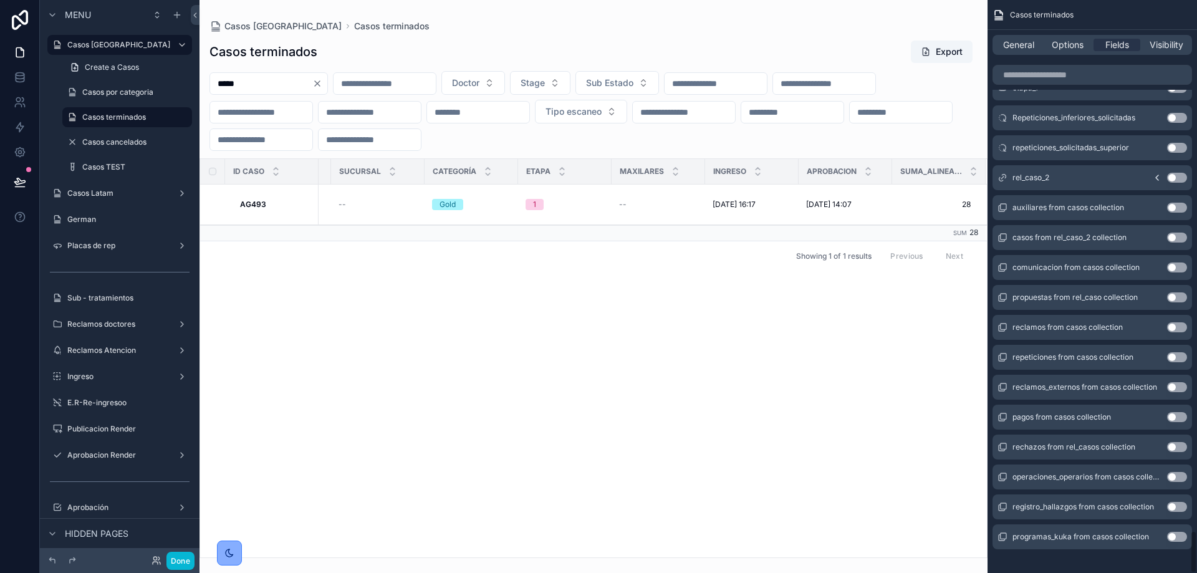
scroll to position [7141, 0]
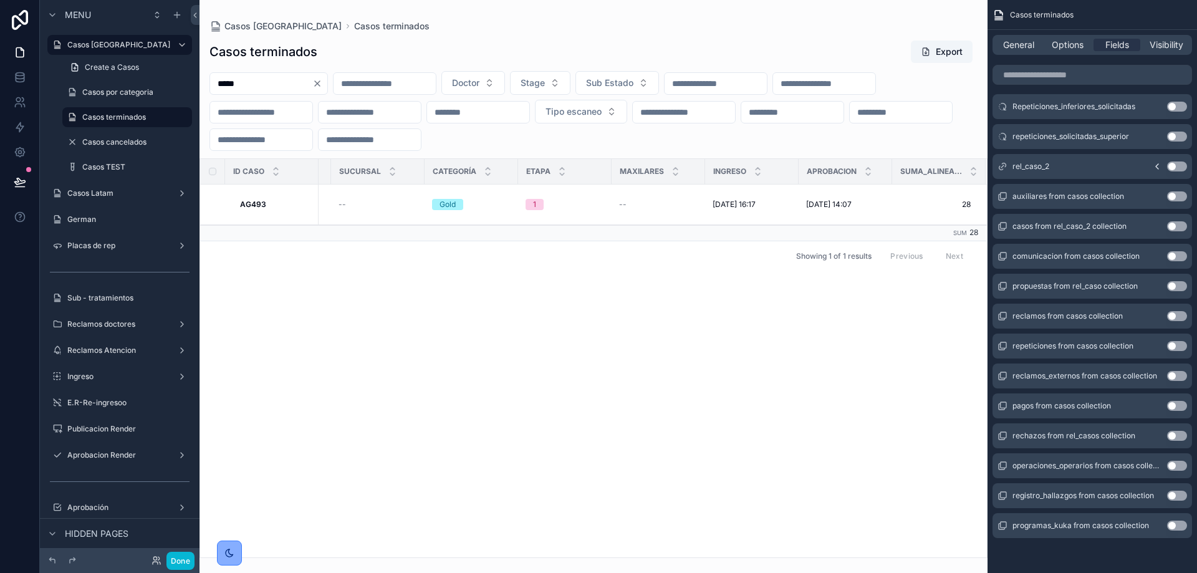
click at [1176, 527] on button "Use setting" at bounding box center [1177, 526] width 20 height 10
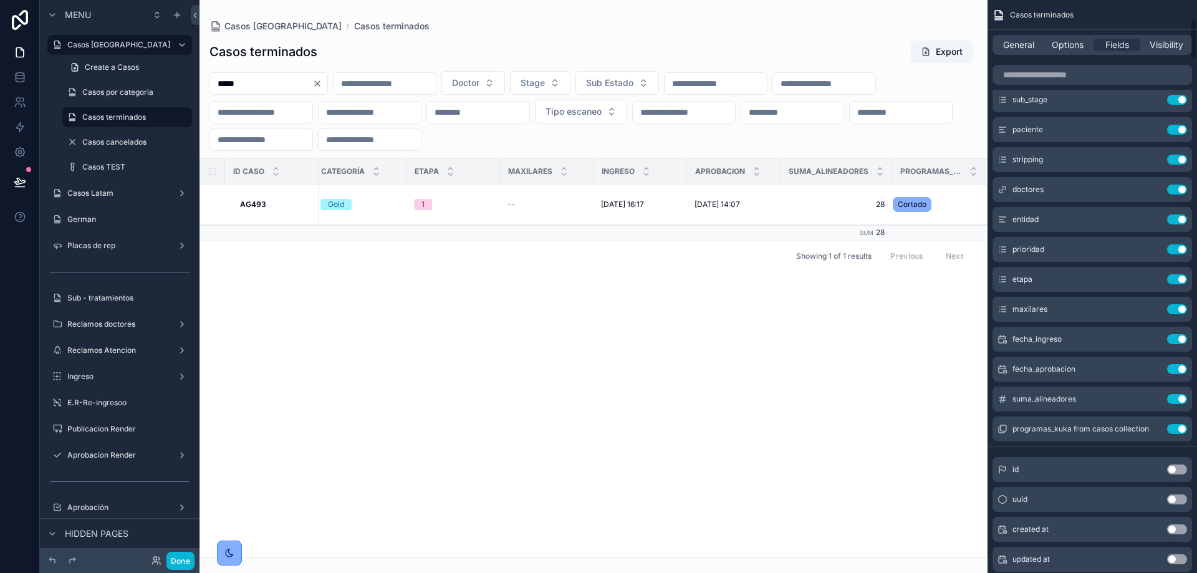
scroll to position [249, 0]
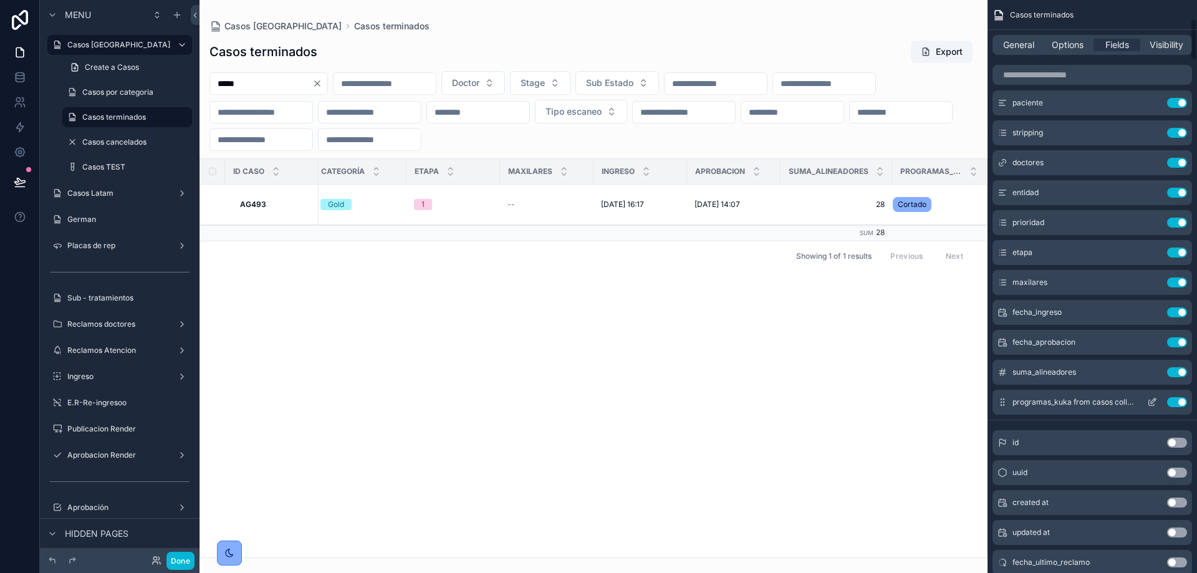
click at [1181, 403] on button "Use setting" at bounding box center [1177, 402] width 20 height 10
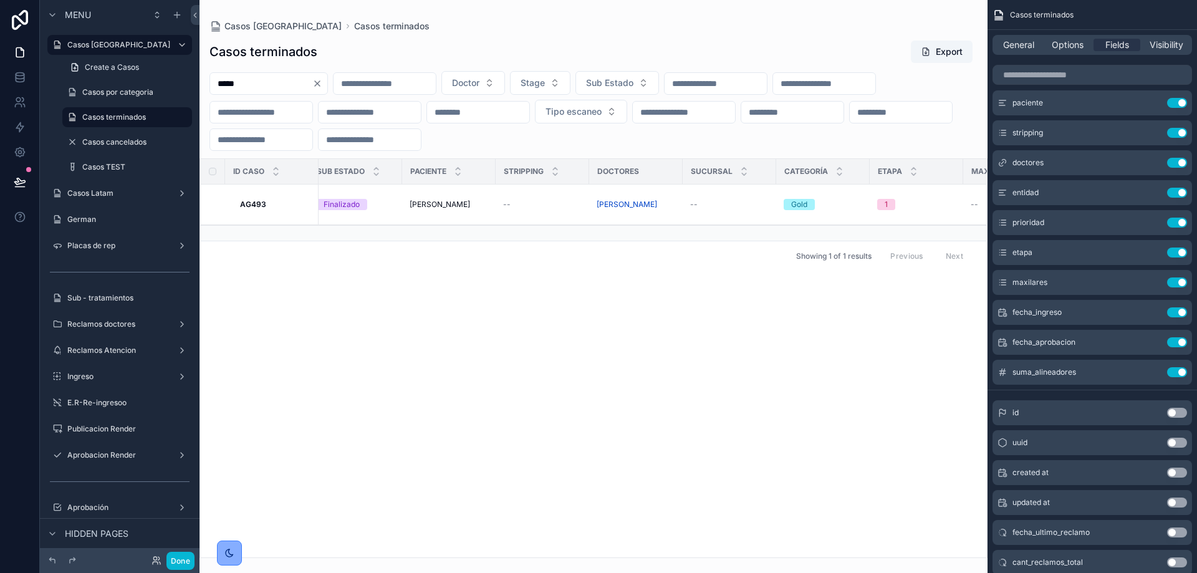
scroll to position [0, 0]
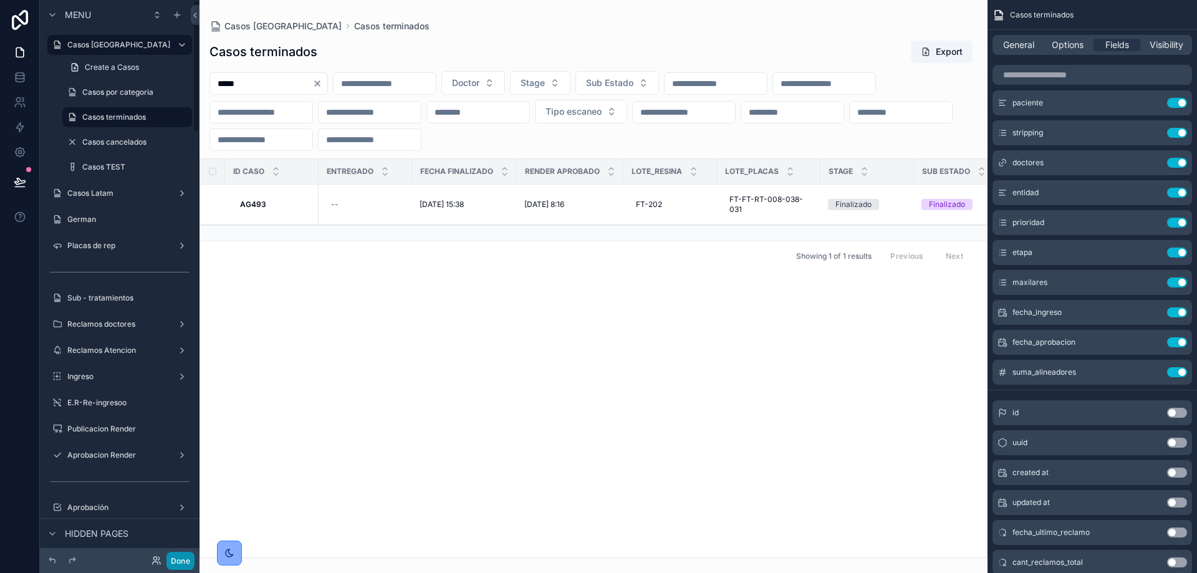
click at [176, 561] on button "Done" at bounding box center [181, 561] width 28 height 18
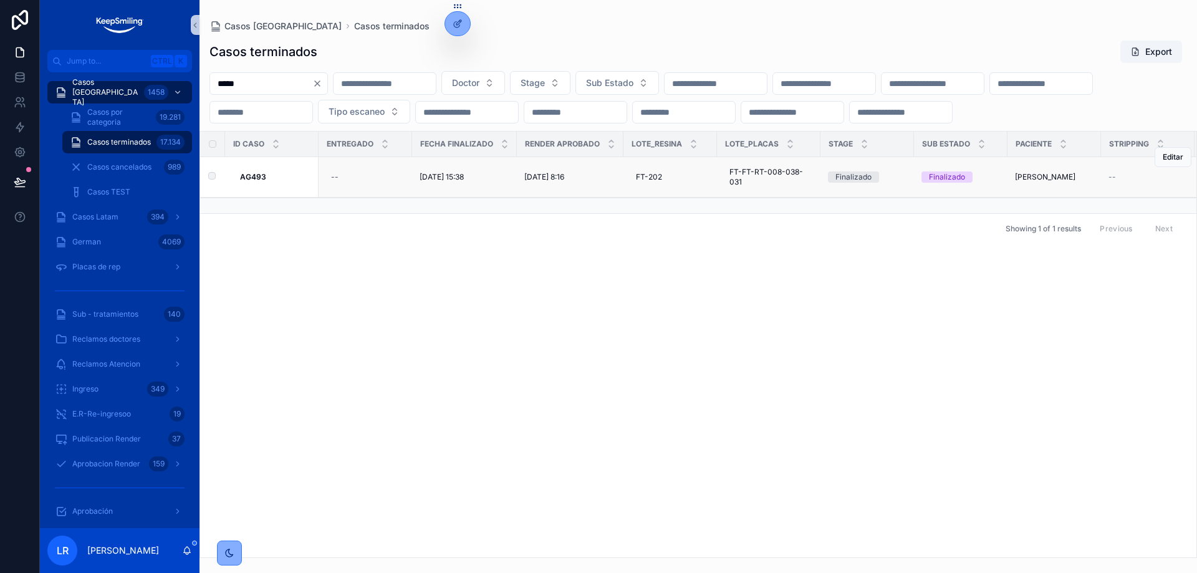
click at [561, 182] on span "[DATE] 8:16" at bounding box center [544, 177] width 40 height 10
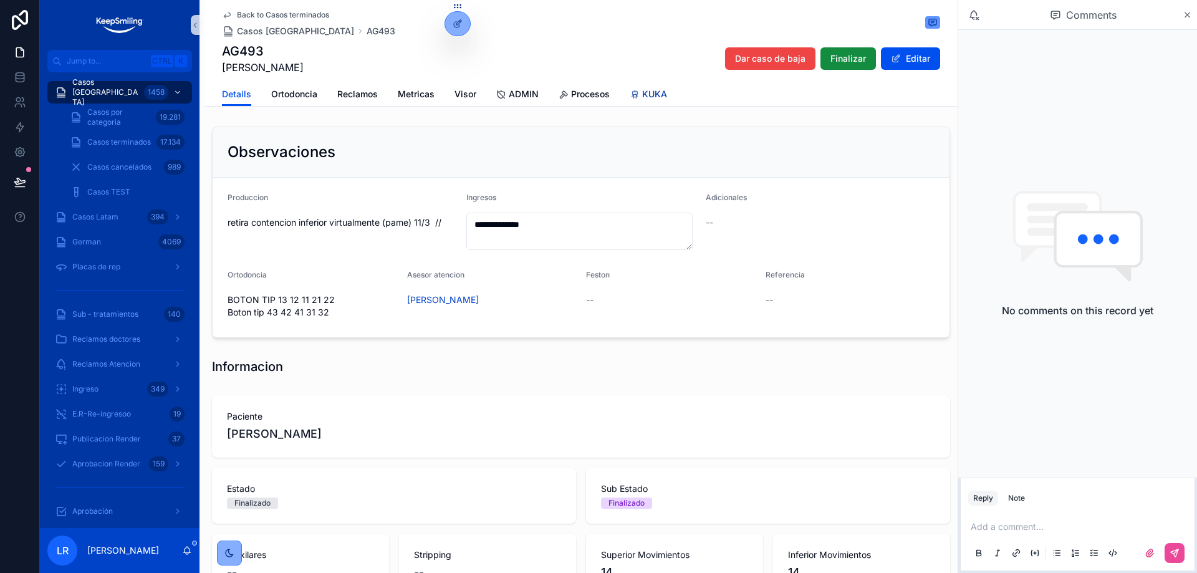
click at [654, 86] on link "KUKA" at bounding box center [648, 95] width 37 height 25
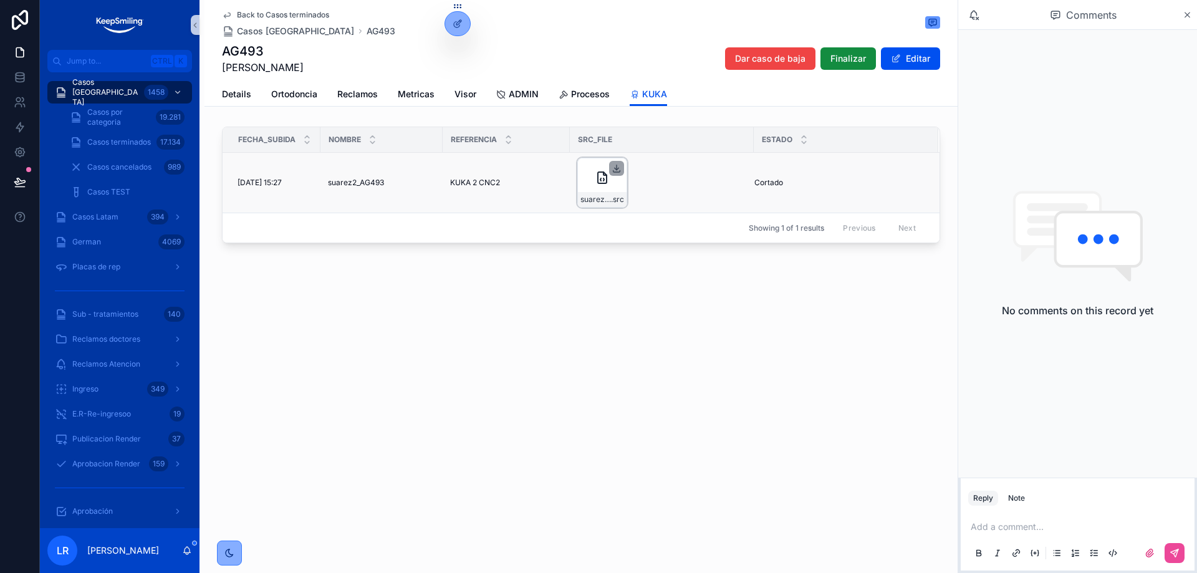
click at [617, 168] on icon "scrollable content" at bounding box center [617, 168] width 10 height 10
click at [733, 346] on div "Back to Casos terminados Casos [GEOGRAPHIC_DATA] AG493 AG493 [PERSON_NAME] [PER…" at bounding box center [579, 286] width 758 height 573
click at [457, 27] on icon at bounding box center [458, 24] width 10 height 10
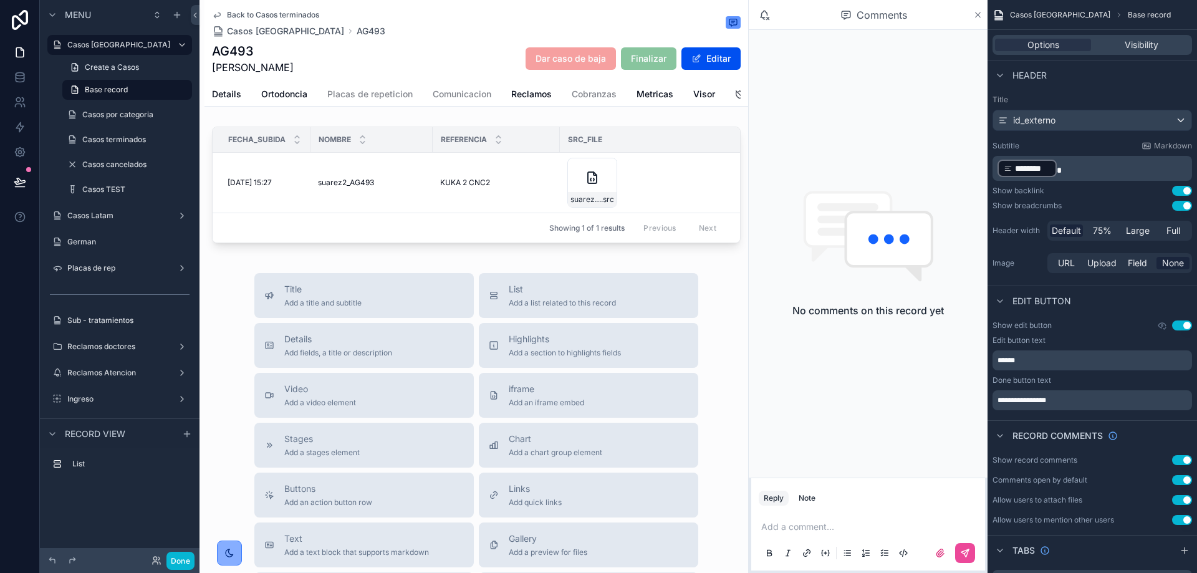
click at [977, 13] on icon "scrollable content" at bounding box center [978, 14] width 5 height 5
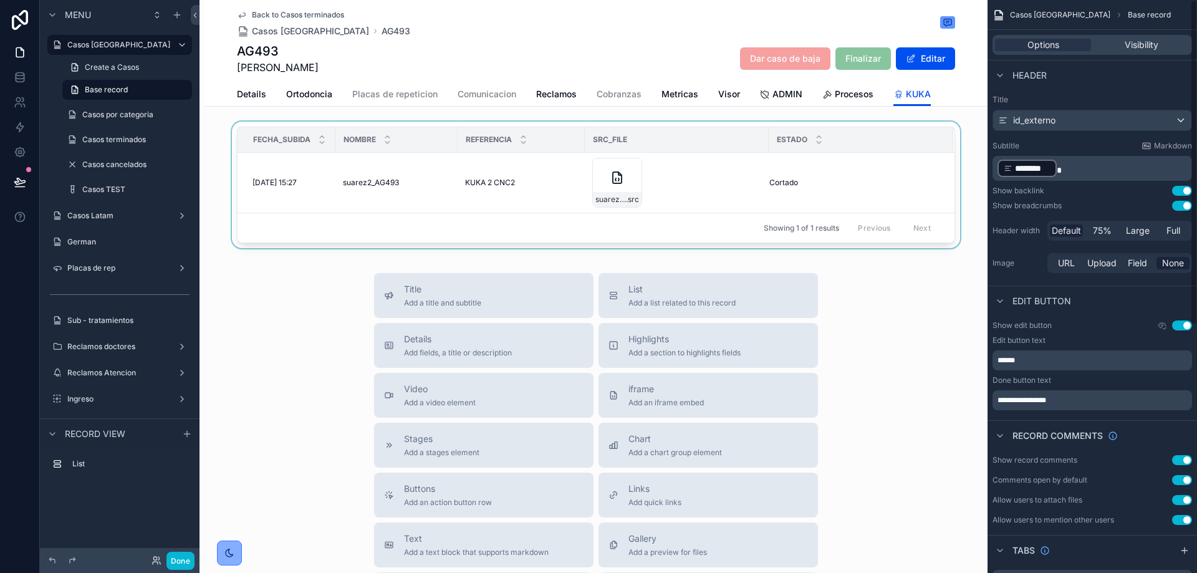
click at [820, 170] on div "scrollable content" at bounding box center [596, 188] width 783 height 132
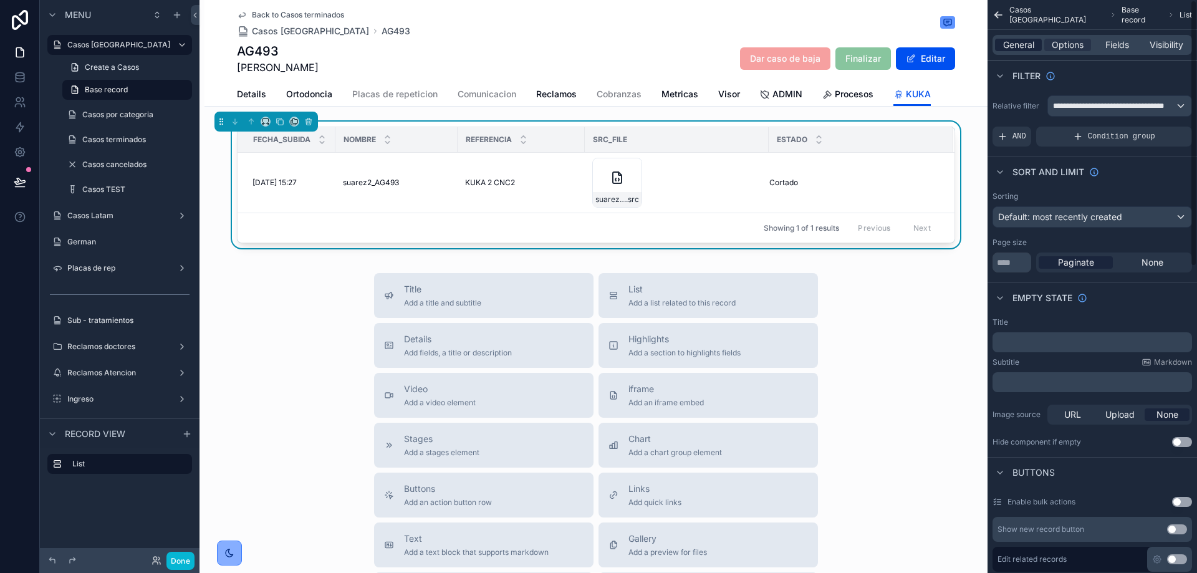
click at [1027, 44] on span "General" at bounding box center [1018, 45] width 31 height 12
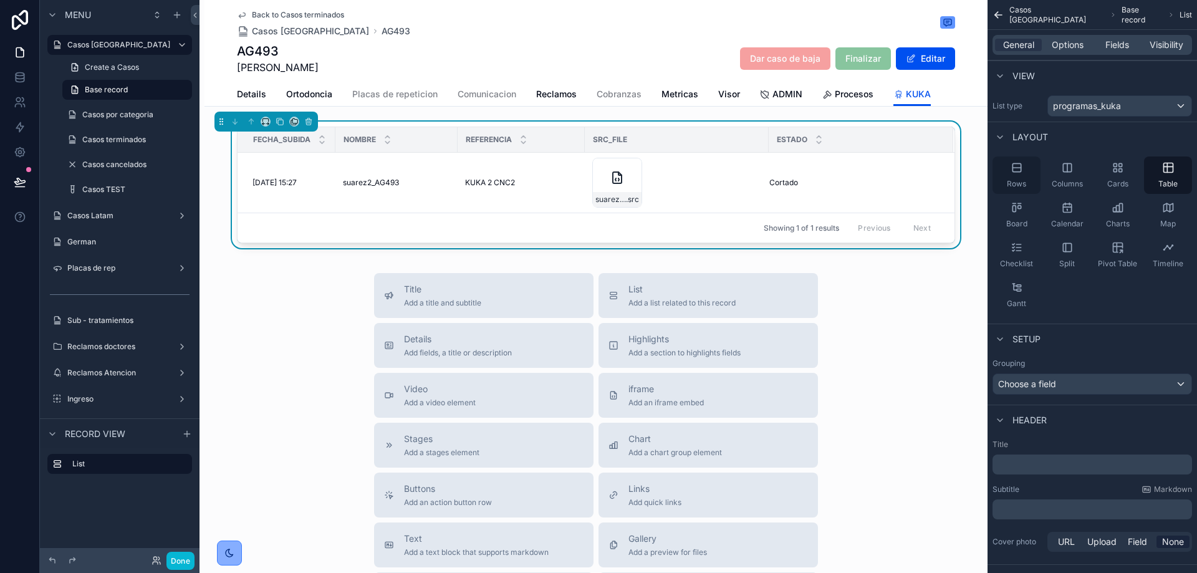
click at [1033, 168] on div "Rows" at bounding box center [1017, 175] width 48 height 37
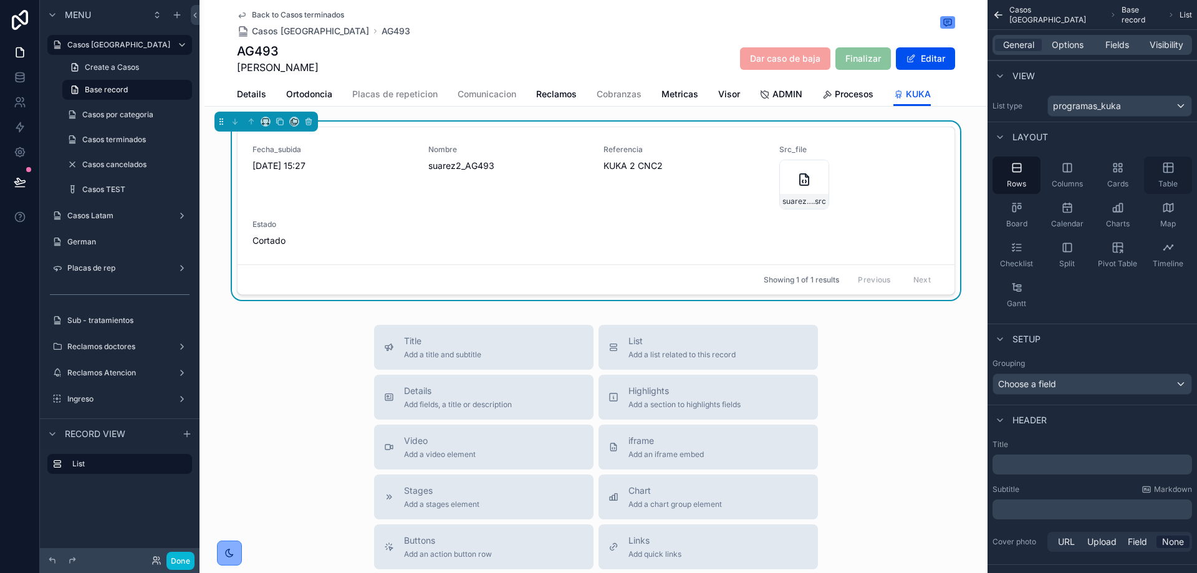
click at [1164, 160] on div "Table" at bounding box center [1168, 175] width 48 height 37
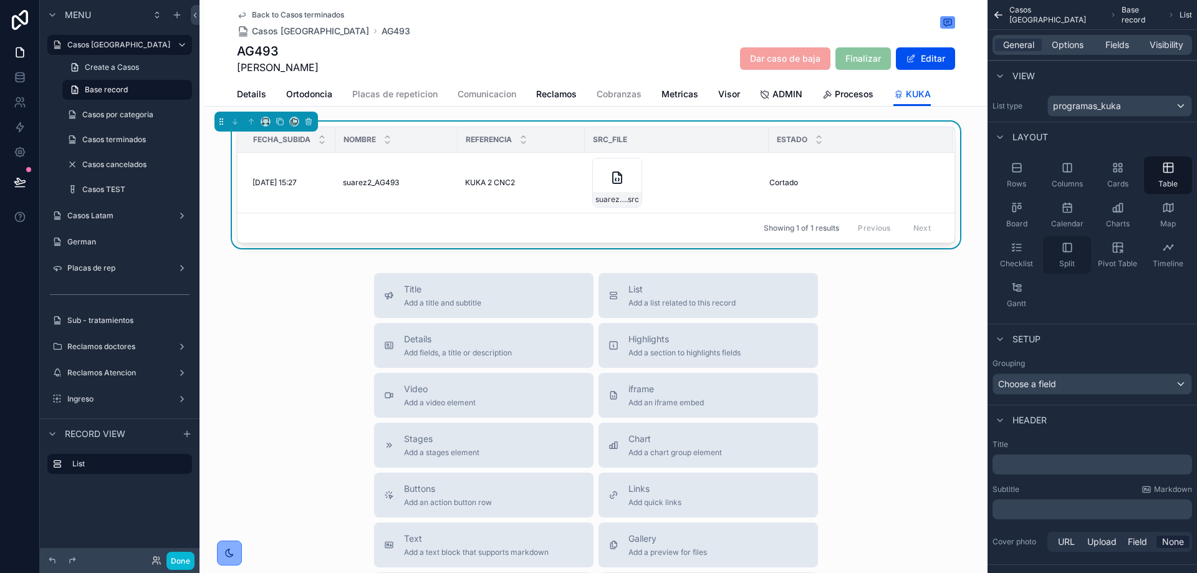
click at [1081, 251] on div "Split" at bounding box center [1067, 254] width 48 height 37
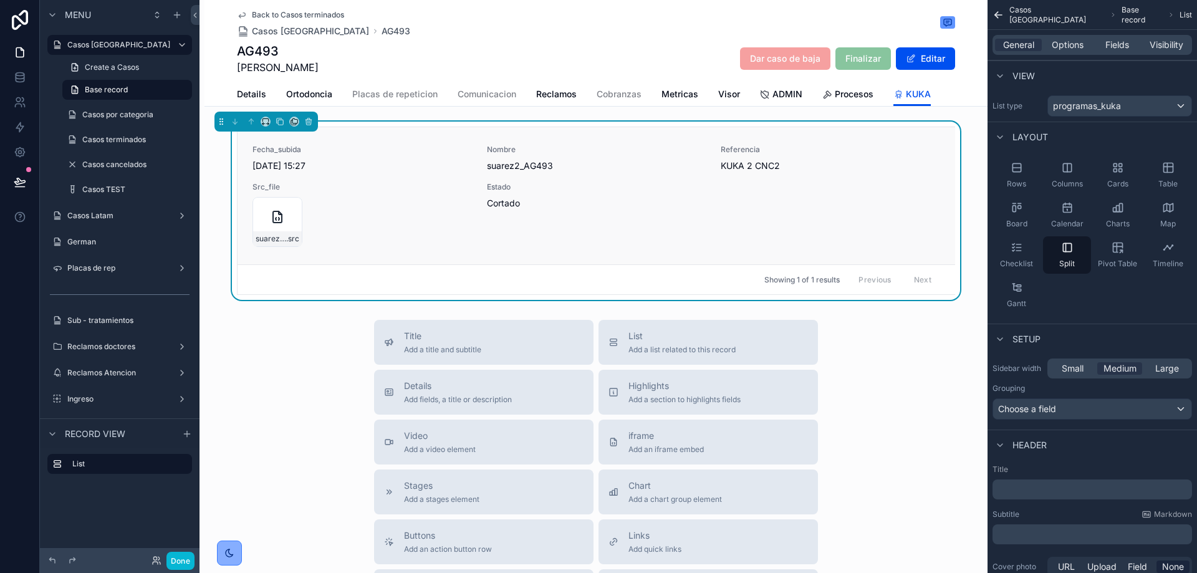
click at [705, 191] on div "Fecha_subida [DATE] 15:27 Nombre suarez2_AG493 Referencia KUKA 2 CNC2 Src_file …" at bounding box center [597, 196] width 688 height 102
click at [1130, 176] on div "Cards" at bounding box center [1118, 175] width 48 height 37
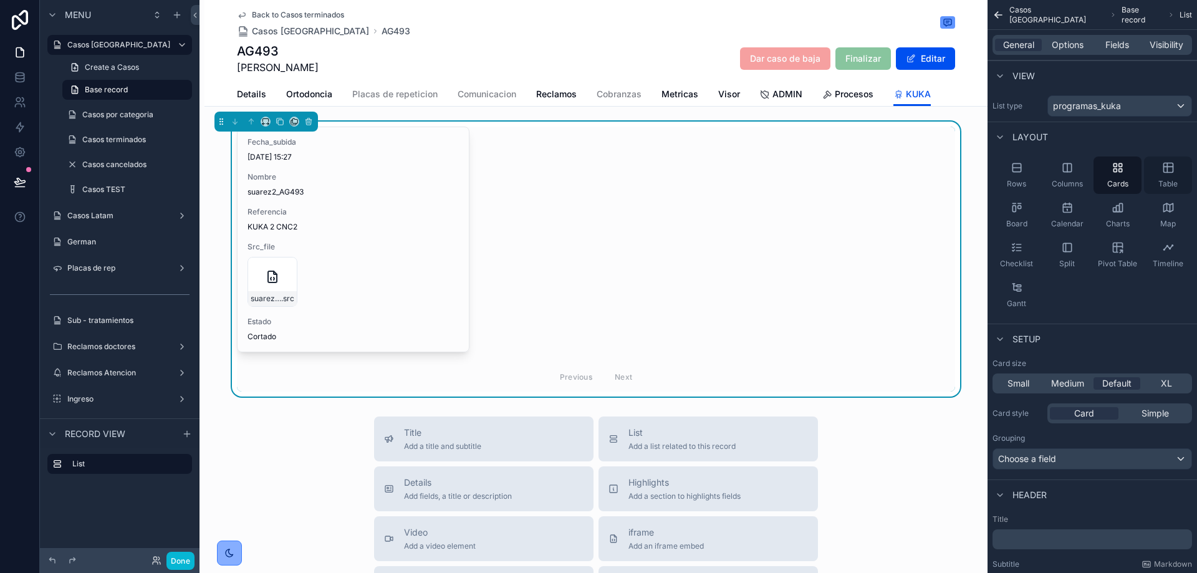
click at [1164, 175] on div "Table" at bounding box center [1168, 175] width 48 height 37
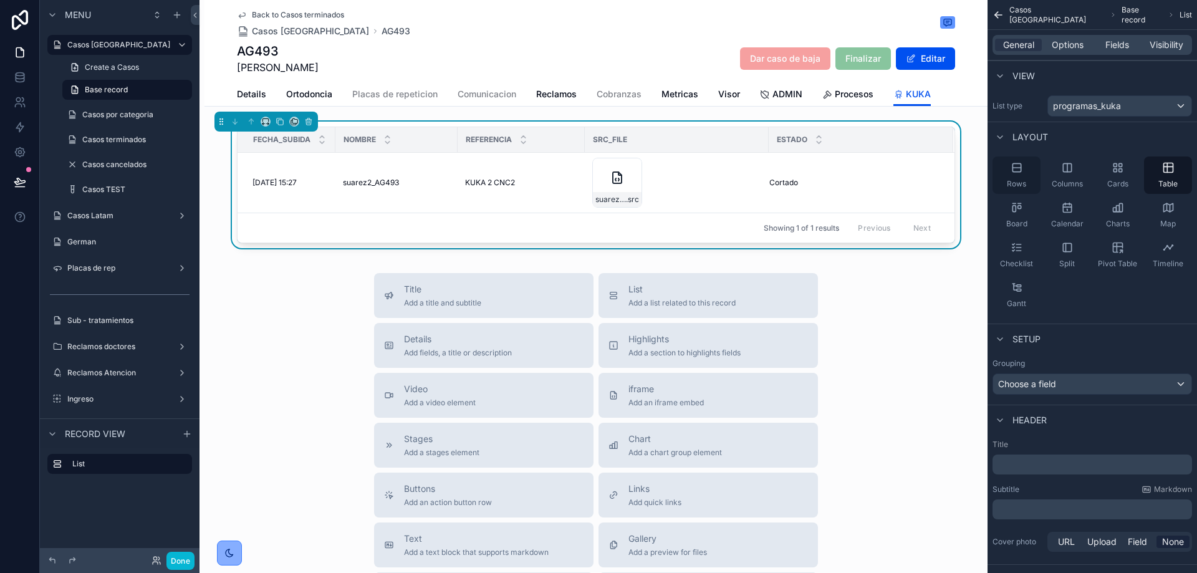
click at [1025, 170] on div "Rows" at bounding box center [1017, 175] width 48 height 37
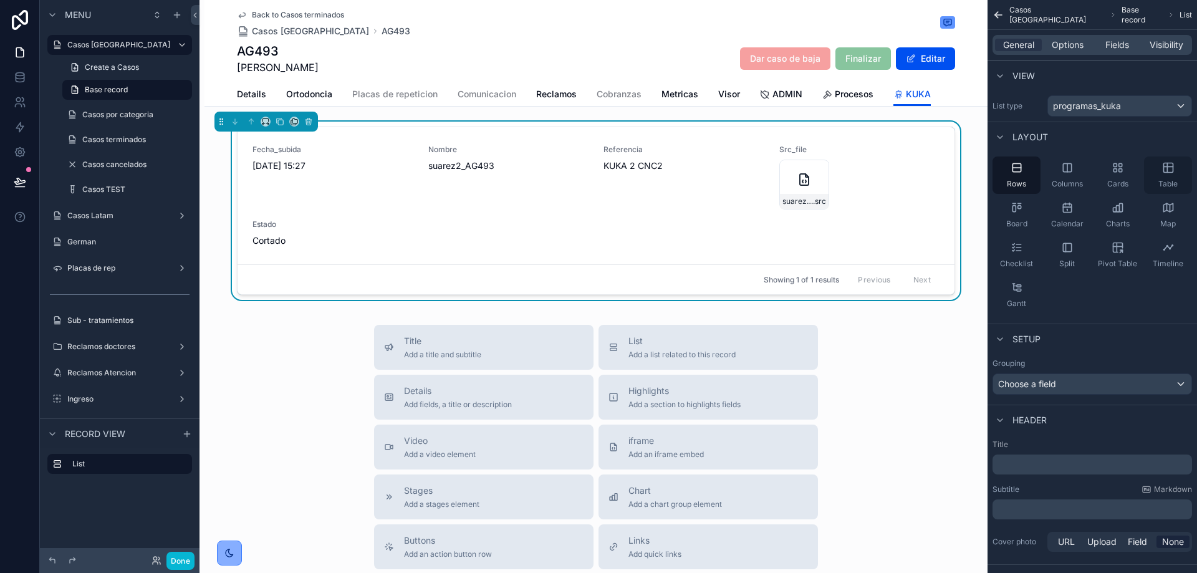
click at [1163, 168] on icon "scrollable content" at bounding box center [1168, 168] width 12 height 12
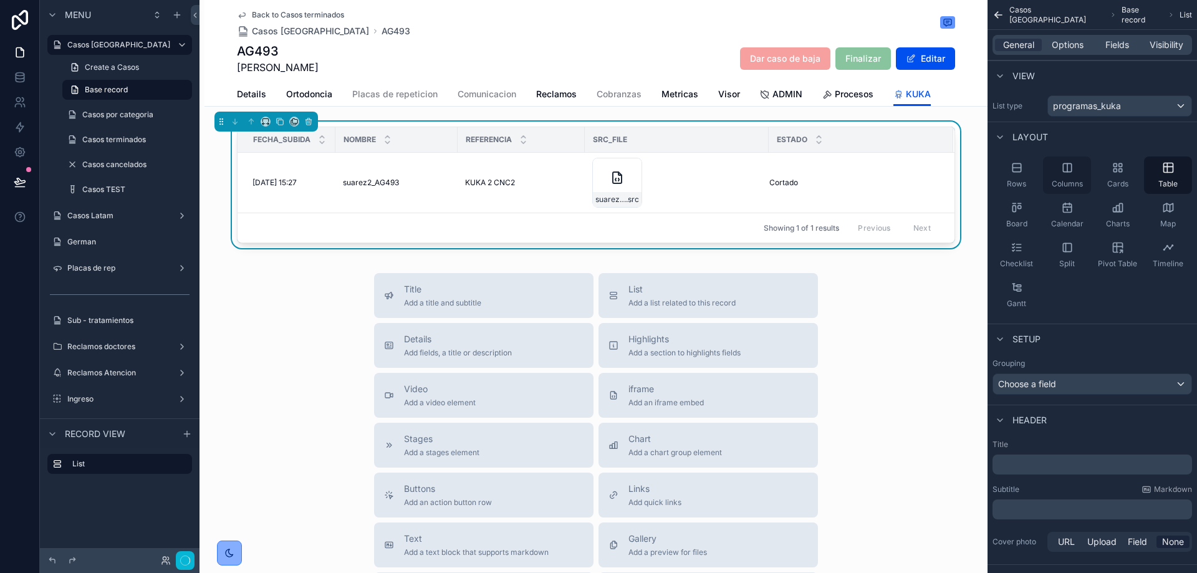
click at [1070, 168] on icon "scrollable content" at bounding box center [1067, 168] width 12 height 12
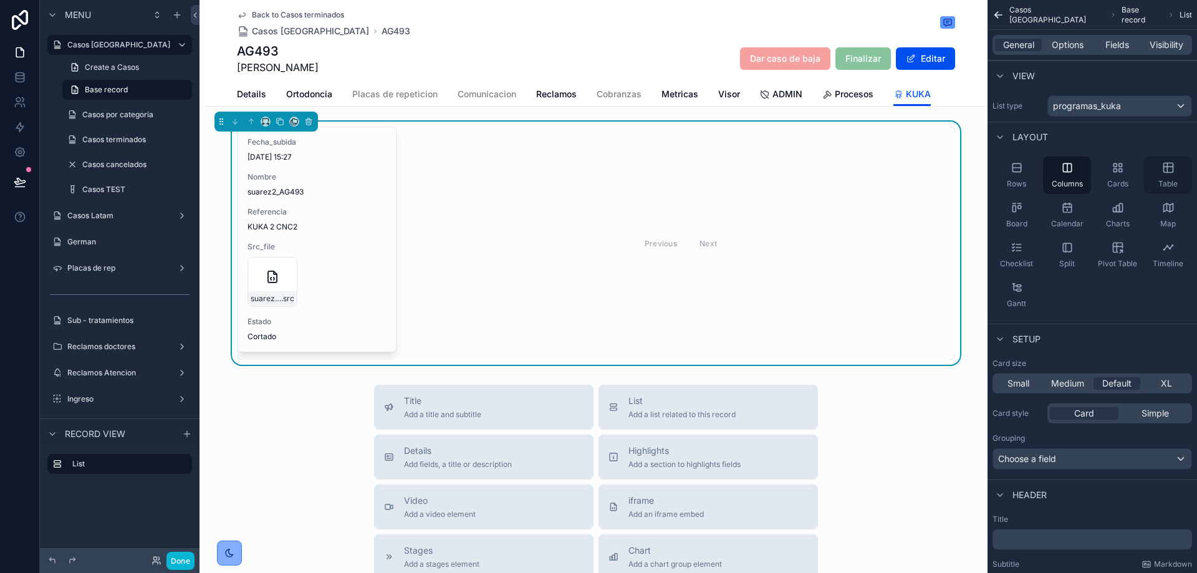
click at [1171, 168] on icon "scrollable content" at bounding box center [1168, 168] width 12 height 12
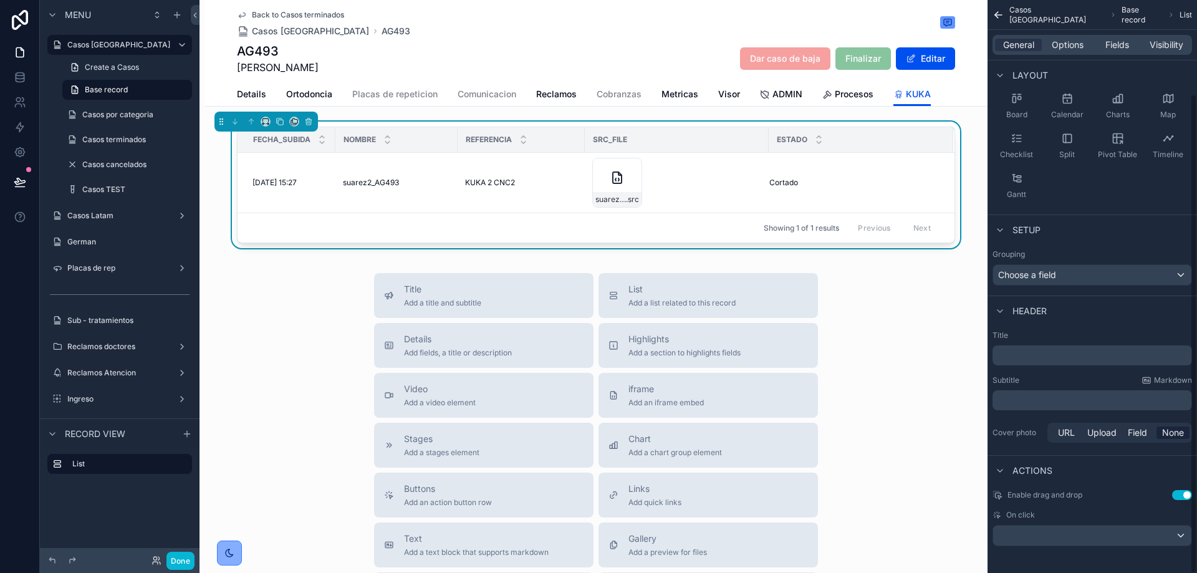
scroll to position [112, 0]
click at [1075, 44] on span "Options" at bounding box center [1068, 45] width 32 height 12
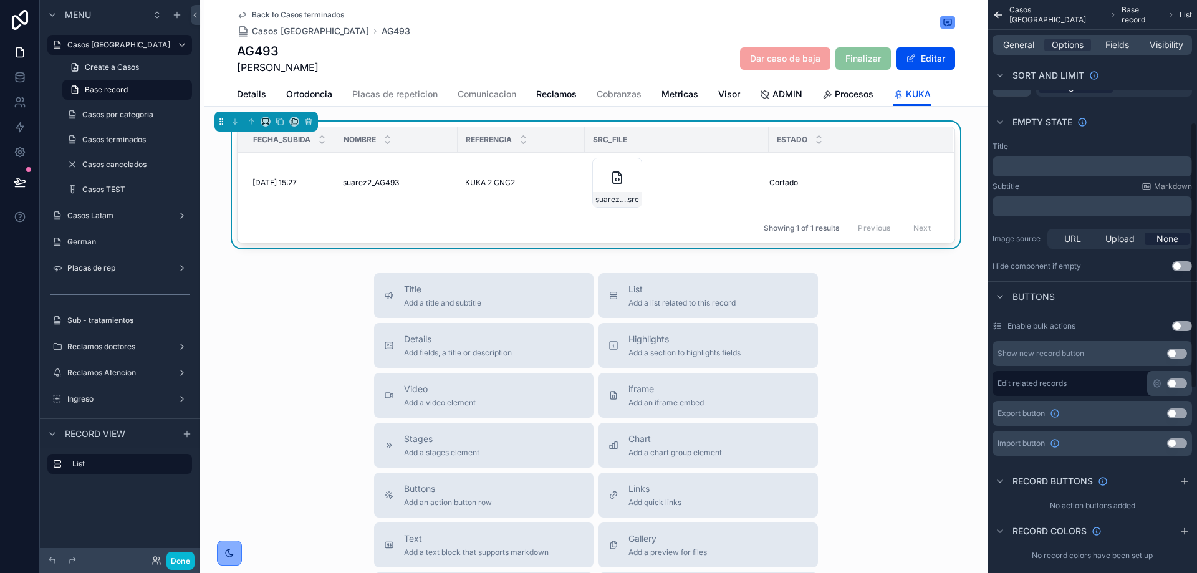
scroll to position [175, 0]
click at [909, 339] on div "Title Add a title and subtitle List Add a list related to this record Details A…" at bounding box center [596, 495] width 783 height 444
click at [627, 170] on icon "scrollable content" at bounding box center [632, 168] width 10 height 10
click at [899, 321] on div "Title Add a title and subtitle List Add a list related to this record Details A…" at bounding box center [596, 495] width 783 height 444
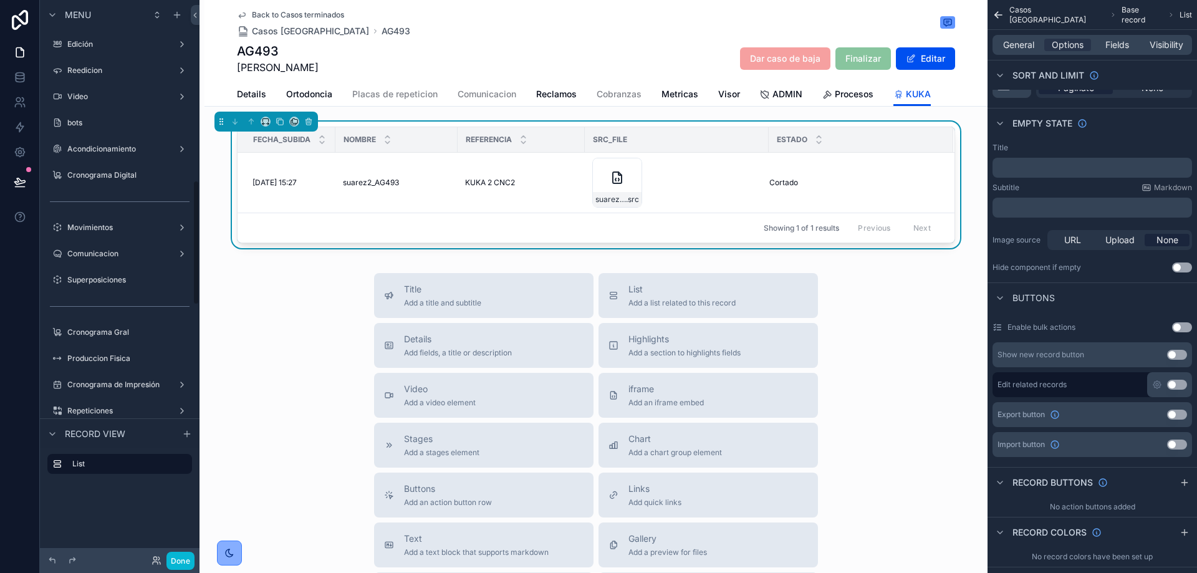
scroll to position [811, 0]
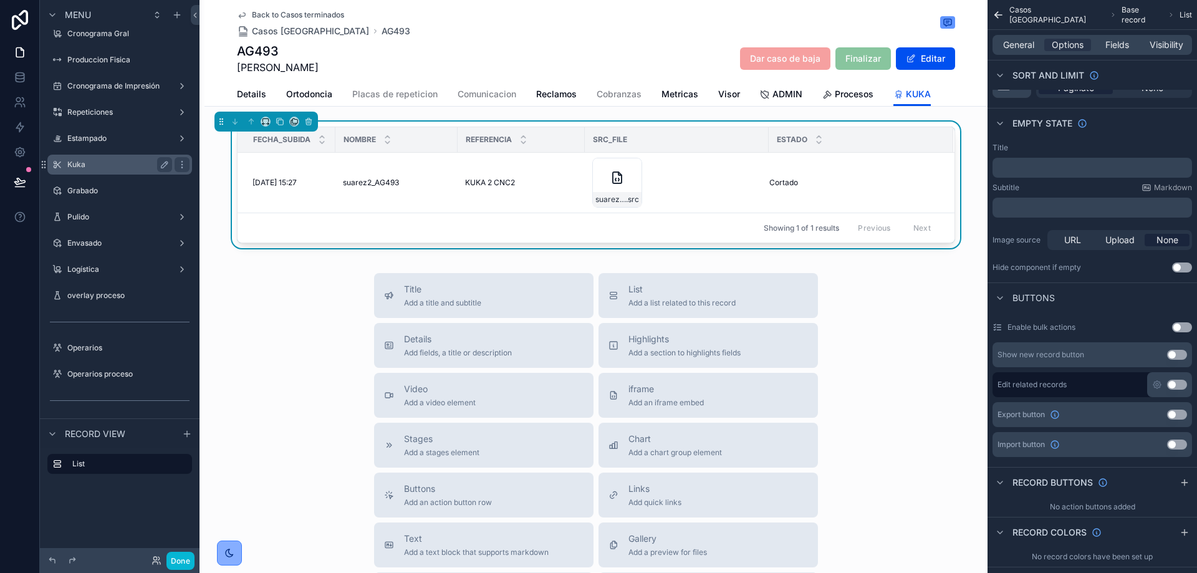
click at [92, 170] on div "Kuka" at bounding box center [119, 164] width 105 height 15
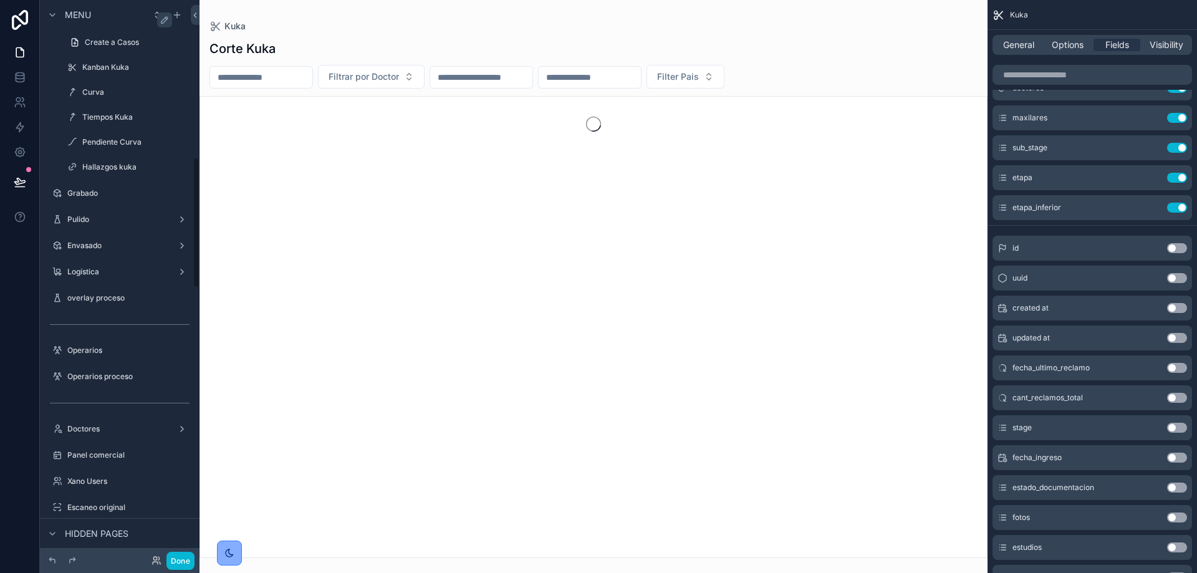
scroll to position [666, 0]
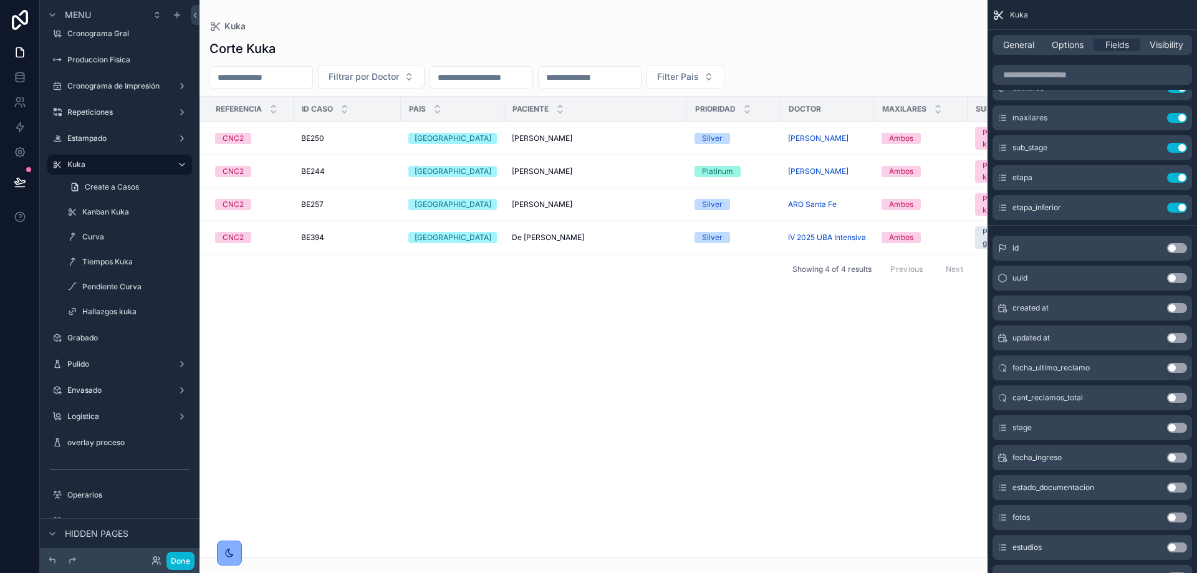
click at [412, 551] on div "scrollable content" at bounding box center [594, 286] width 788 height 573
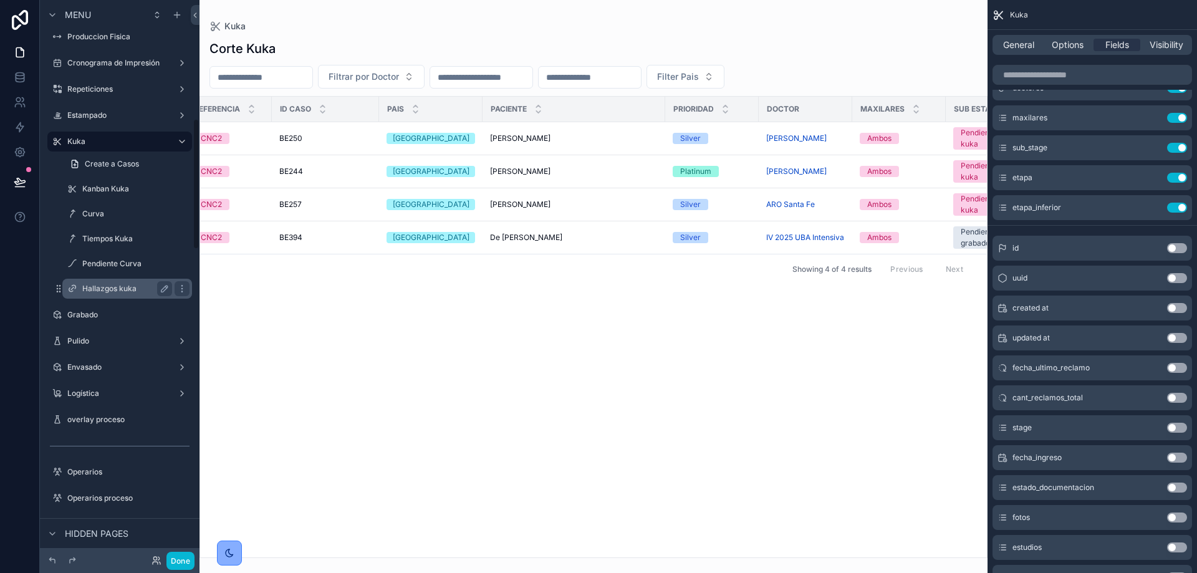
scroll to position [479, 0]
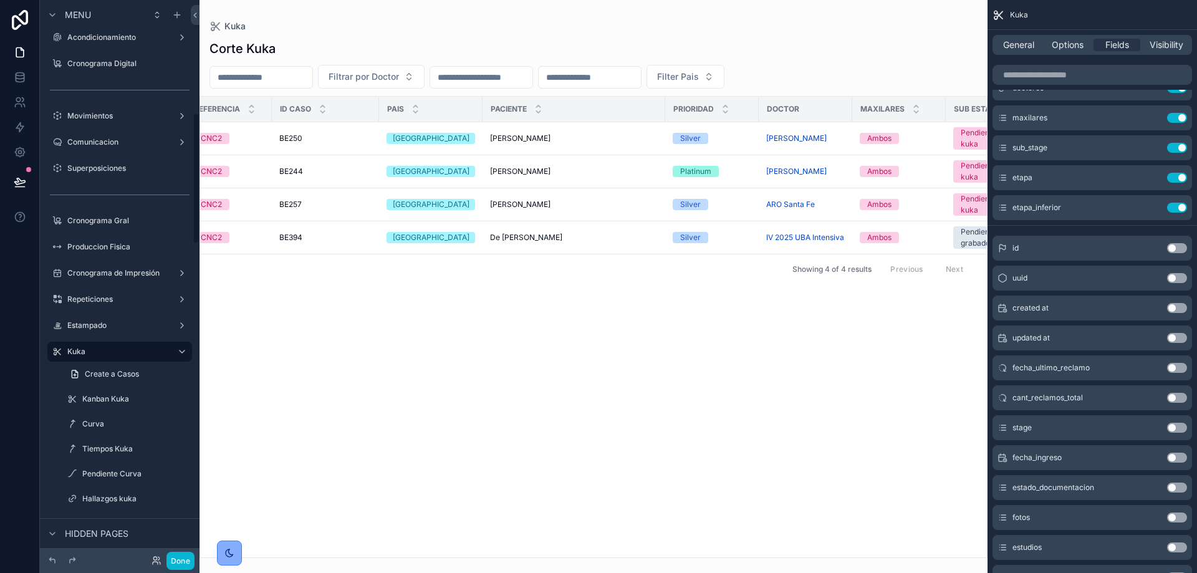
click at [645, 380] on div "Referencia ID CASO Pais Paciente Prioridad Doctor Maxilares Sub Estado Superior…" at bounding box center [593, 327] width 787 height 461
click at [426, 312] on div "Referencia ID CASO Pais Paciente Prioridad Doctor Maxilares Sub Estado Superior…" at bounding box center [593, 327] width 787 height 461
click at [177, 567] on button "Done" at bounding box center [181, 561] width 28 height 18
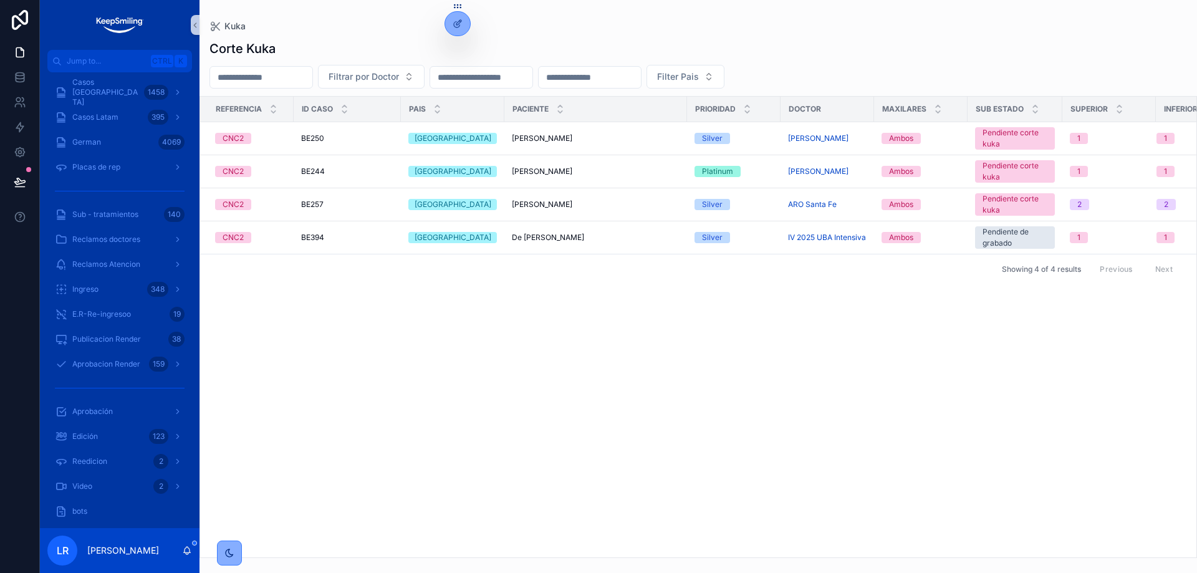
click at [567, 375] on div "Referencia ID CASO Pais Paciente Prioridad Doctor Maxilares Sub Estado Superior…" at bounding box center [698, 327] width 997 height 461
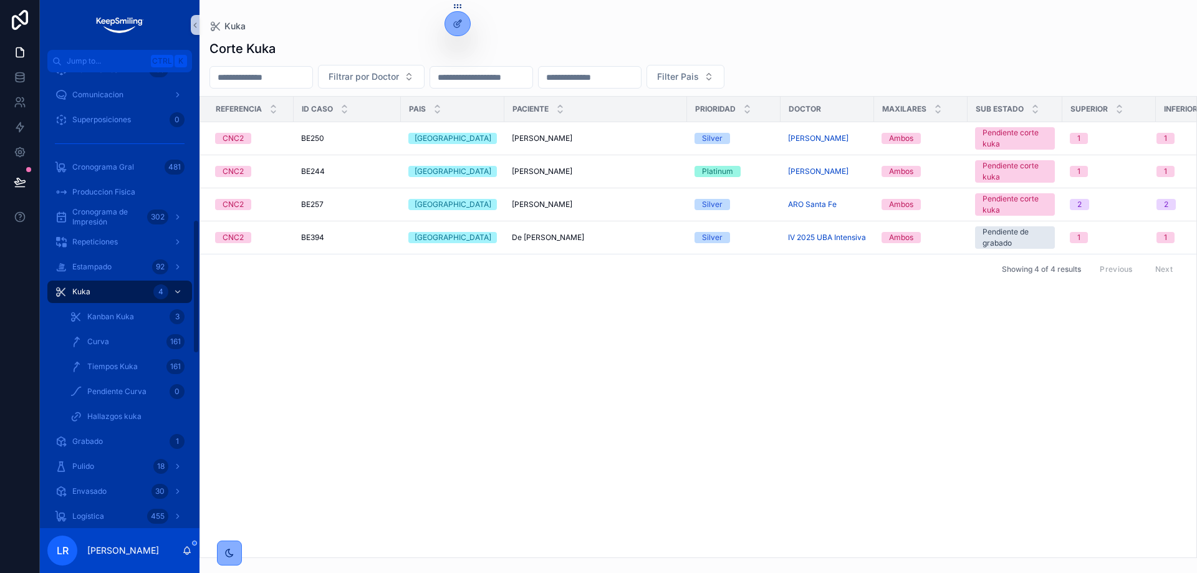
scroll to position [561, 0]
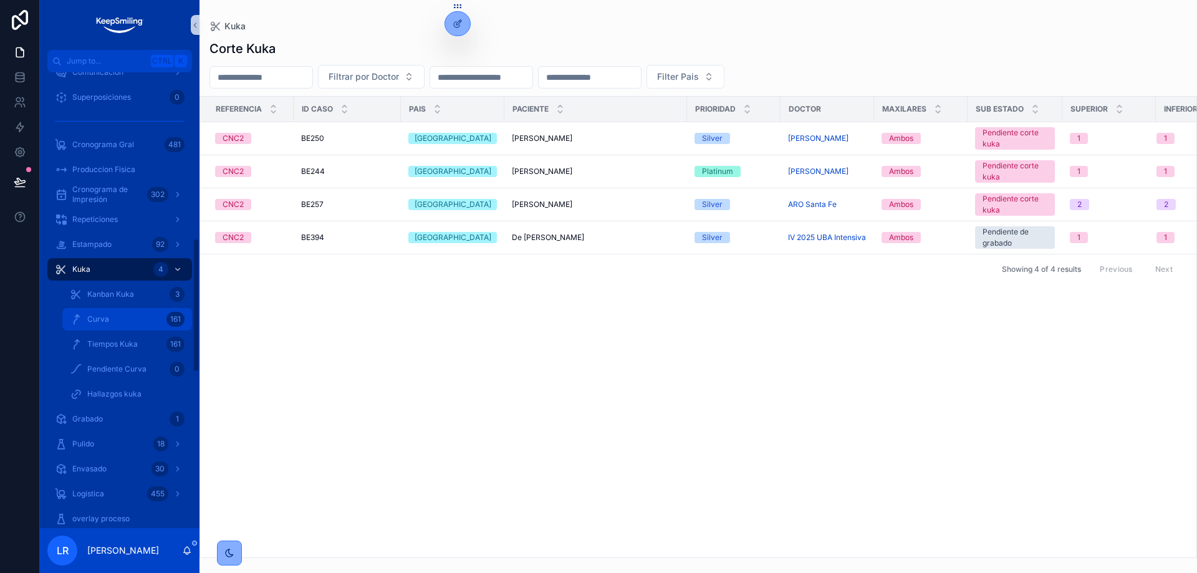
drag, startPoint x: 112, startPoint y: 311, endPoint x: 182, endPoint y: 311, distance: 69.8
click at [112, 311] on div "Curva 161" at bounding box center [127, 319] width 115 height 20
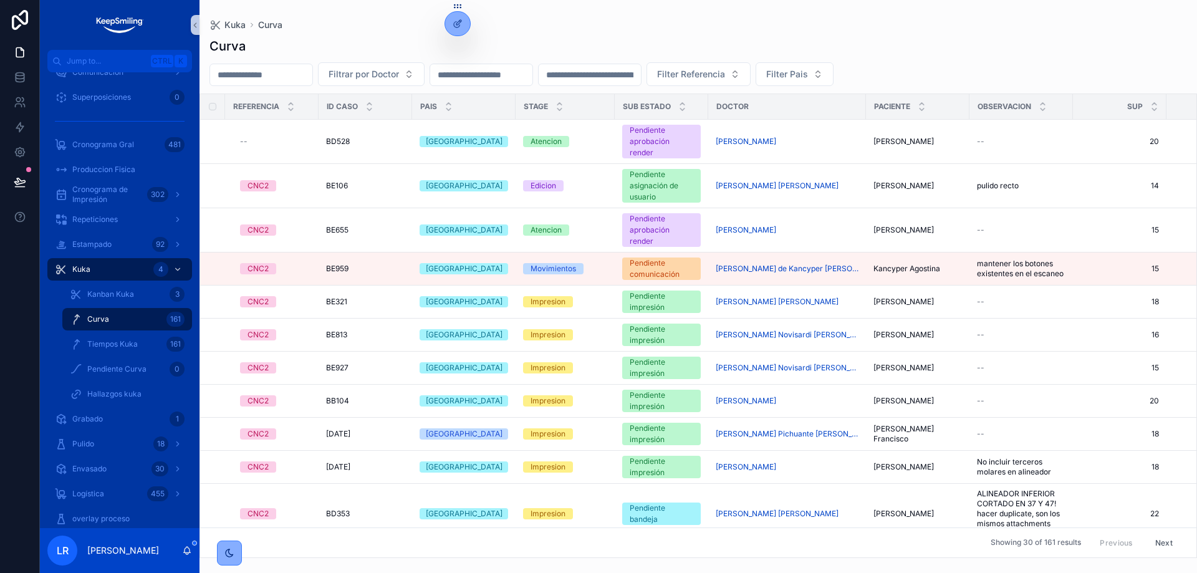
click at [621, 44] on div "Curva" at bounding box center [699, 45] width 978 height 17
